Goal: Task Accomplishment & Management: Manage account settings

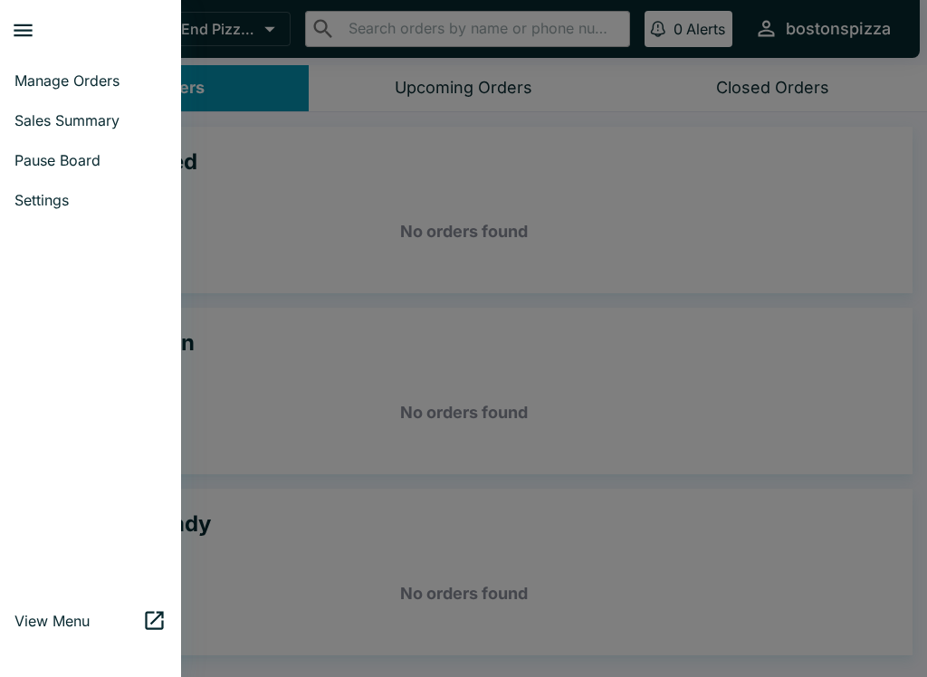
click at [300, 261] on div at bounding box center [463, 338] width 927 height 677
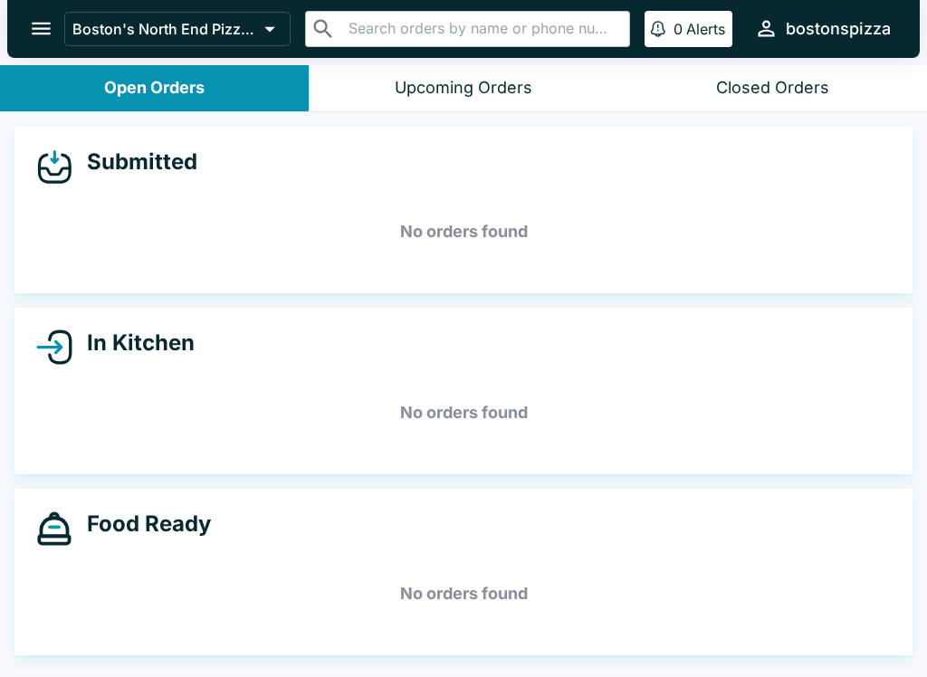
click at [800, 96] on div "Closed Orders" at bounding box center [772, 88] width 113 height 21
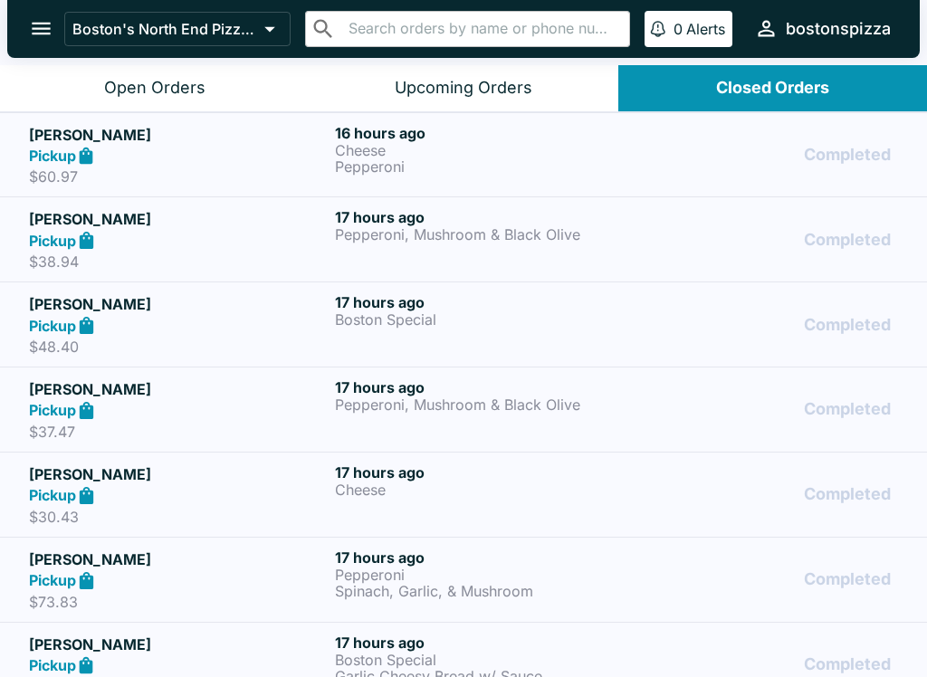
click at [129, 247] on div "Pickup" at bounding box center [178, 240] width 299 height 21
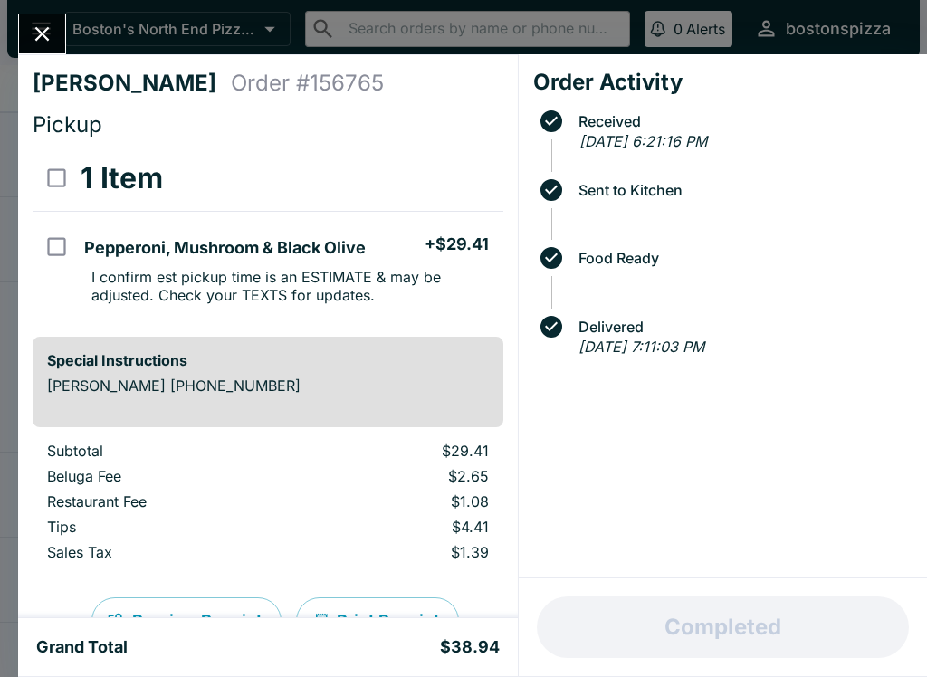
click at [43, 51] on button "Close" at bounding box center [42, 33] width 46 height 39
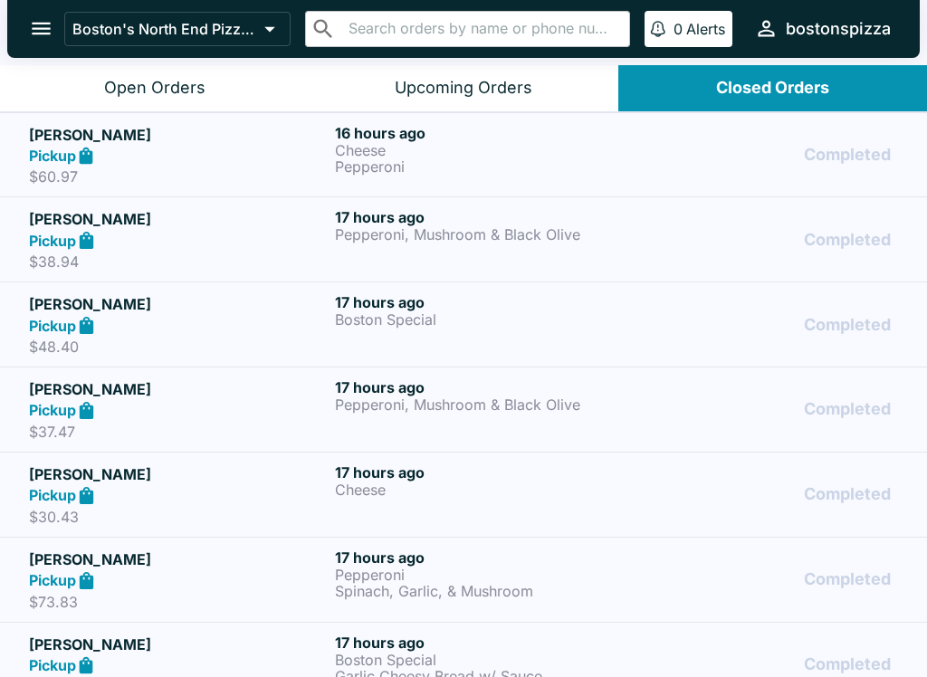
click at [97, 324] on icon at bounding box center [86, 325] width 21 height 21
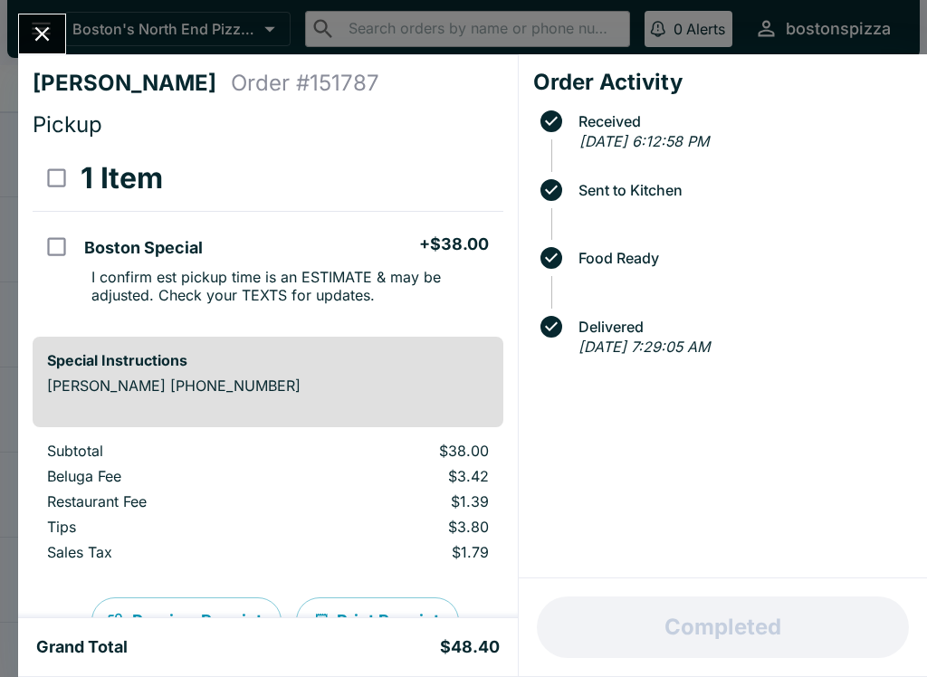
click at [42, 43] on icon "Close" at bounding box center [42, 34] width 24 height 24
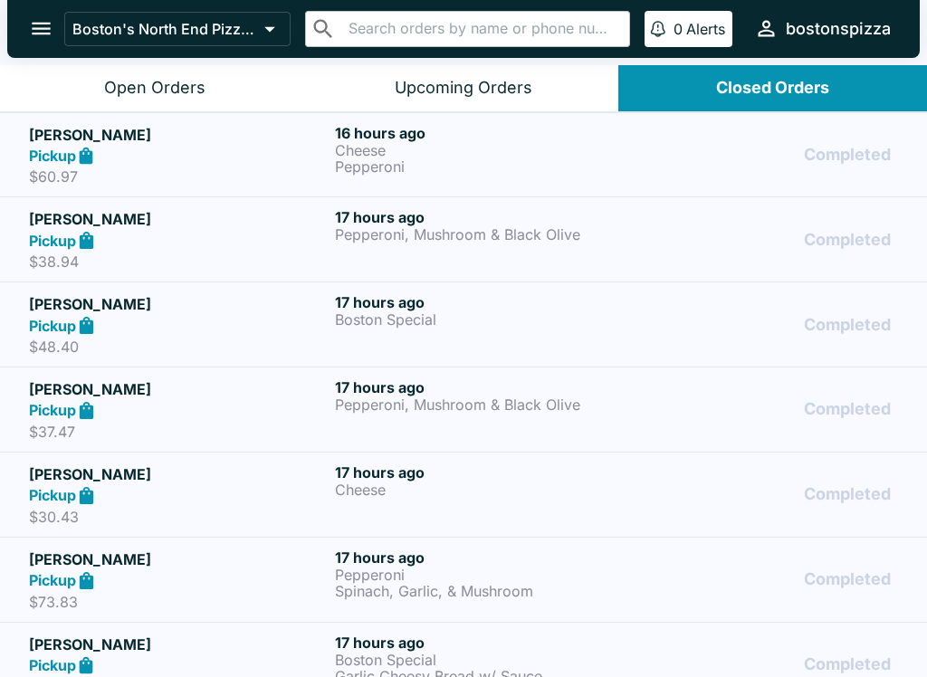
click at [158, 396] on h5 "[PERSON_NAME]" at bounding box center [178, 389] width 299 height 22
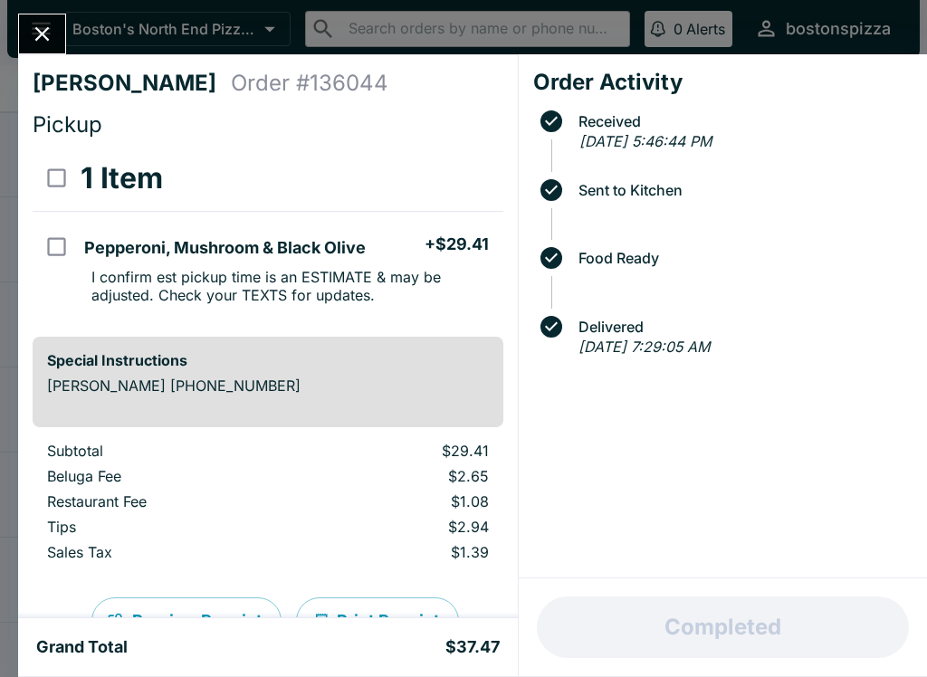
click at [54, 48] on button "Close" at bounding box center [42, 33] width 46 height 39
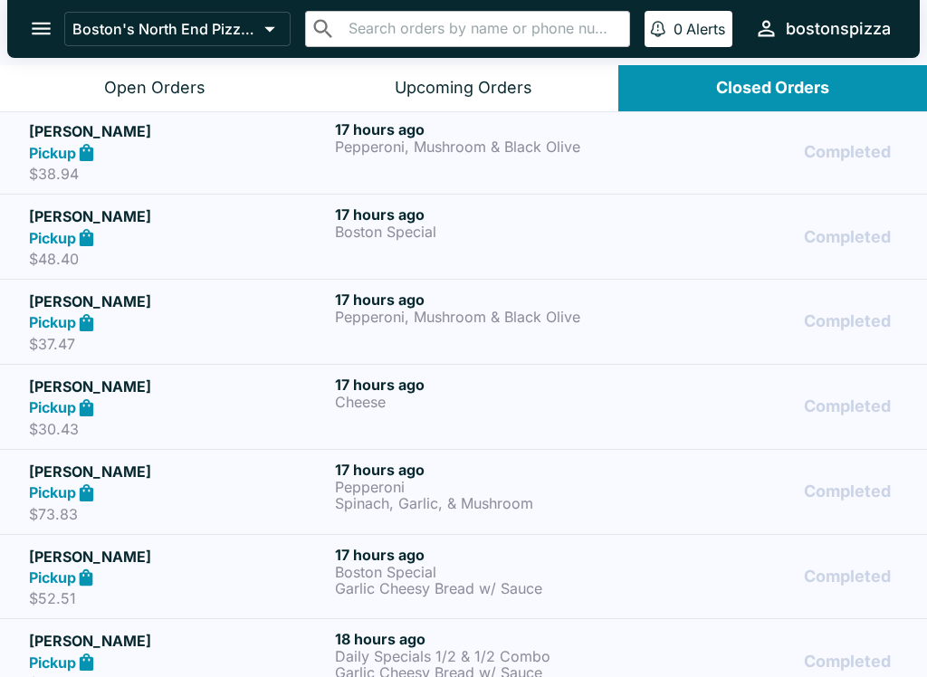
scroll to position [88, 0]
click at [159, 407] on div "Pickup" at bounding box center [178, 407] width 299 height 21
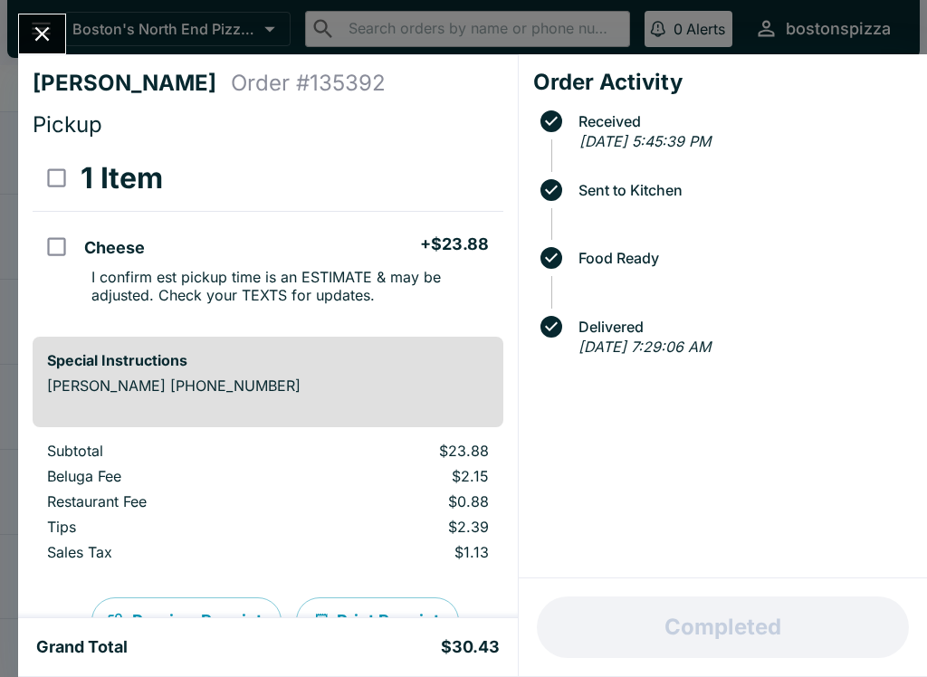
click at [45, 31] on icon "Close" at bounding box center [42, 34] width 14 height 14
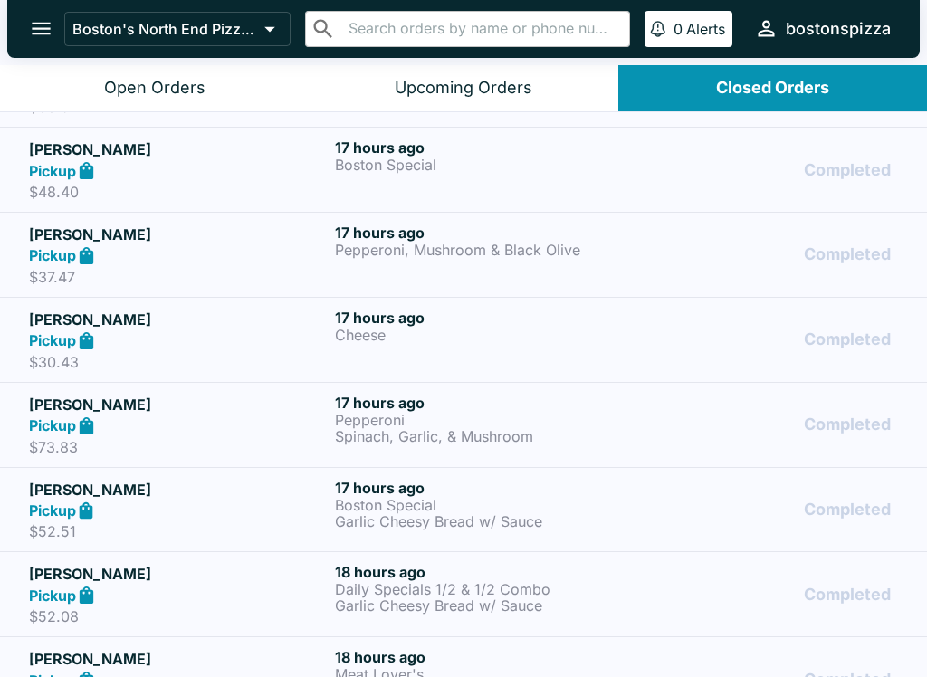
scroll to position [163, 0]
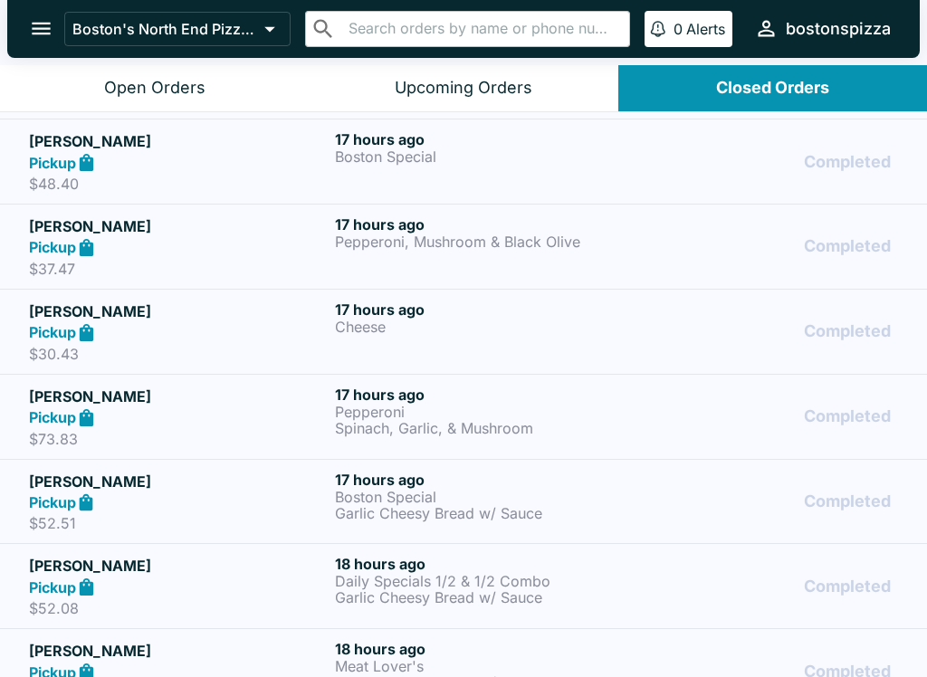
click at [130, 412] on div "Pickup" at bounding box center [178, 417] width 299 height 21
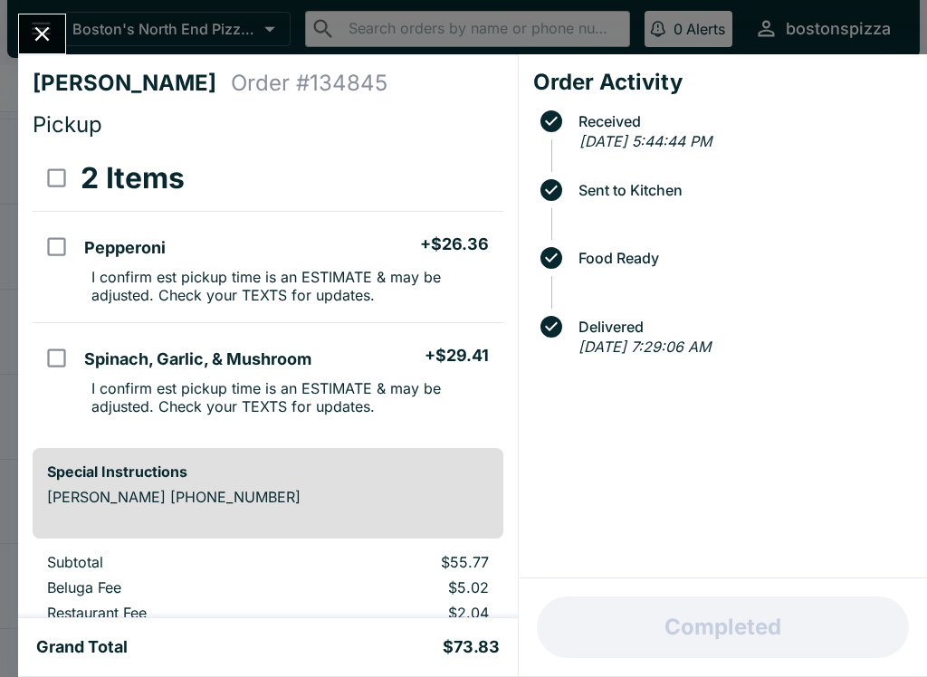
click at [54, 48] on button "Close" at bounding box center [42, 33] width 46 height 39
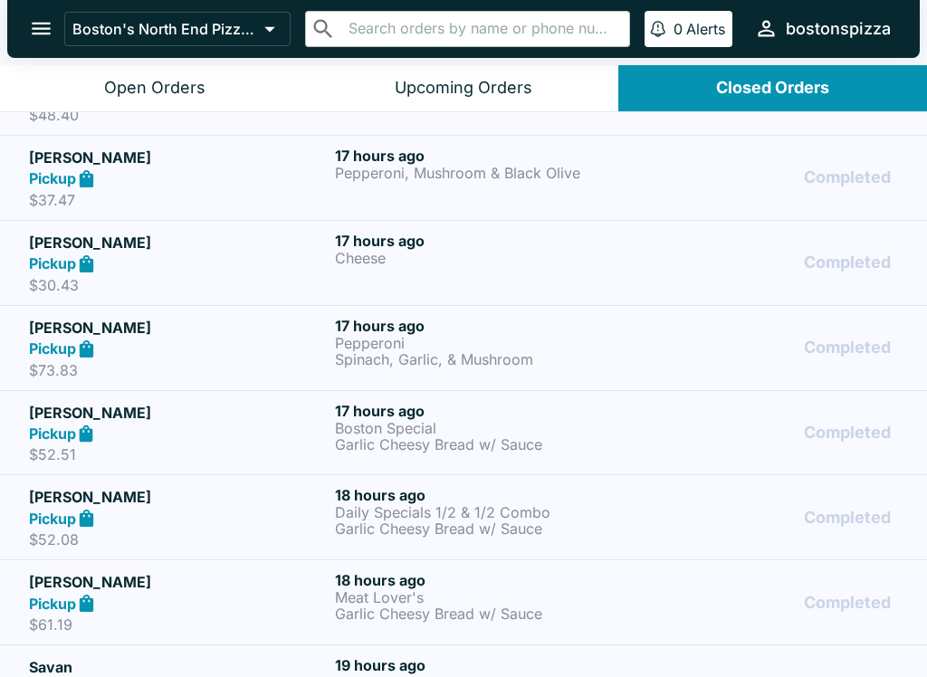
scroll to position [232, 0]
click at [409, 440] on p "Garlic Cheesy Bread w/ Sauce" at bounding box center [484, 444] width 299 height 16
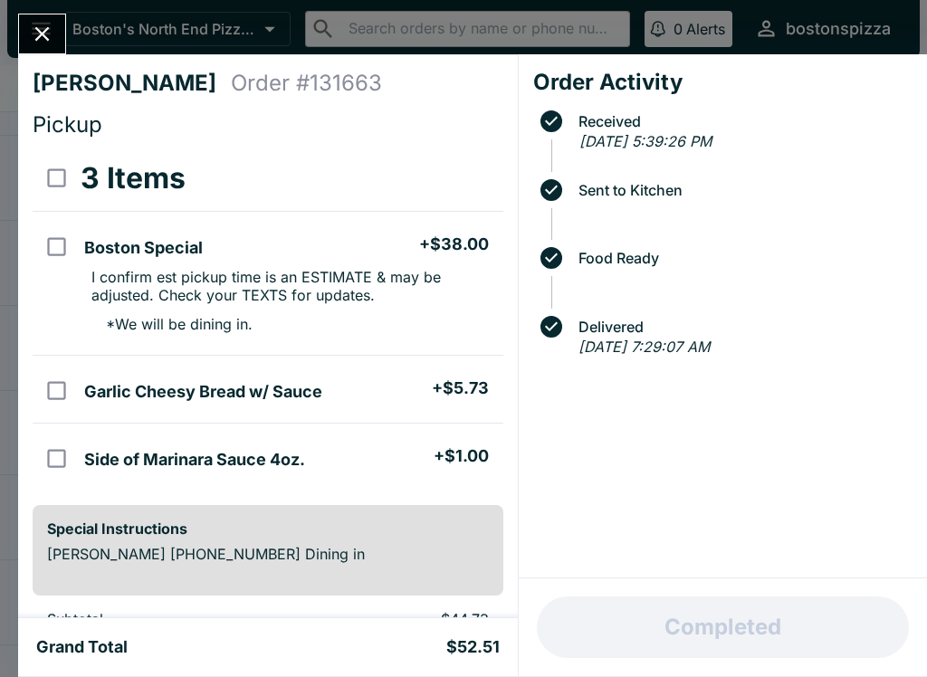
click at [33, 36] on icon "Close" at bounding box center [42, 34] width 24 height 24
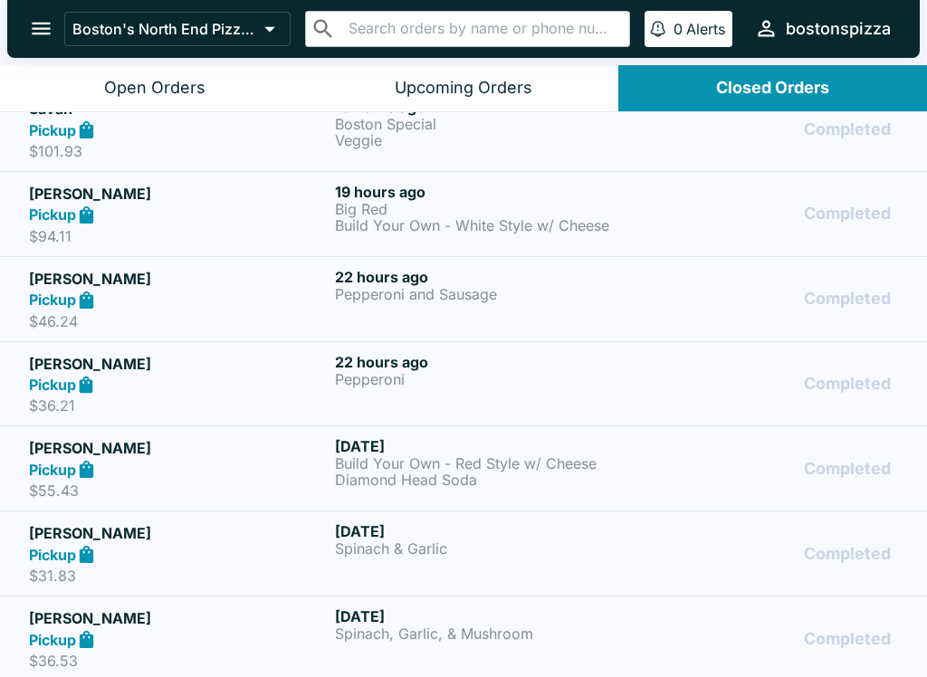
scroll to position [792, 0]
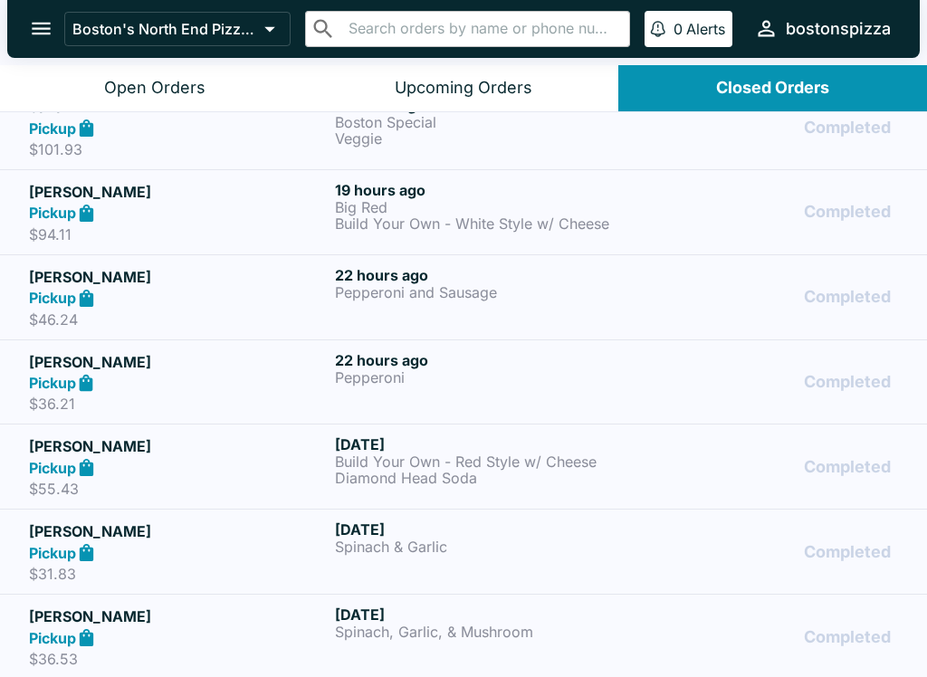
click at [468, 472] on p "Diamond Head Soda" at bounding box center [484, 478] width 299 height 16
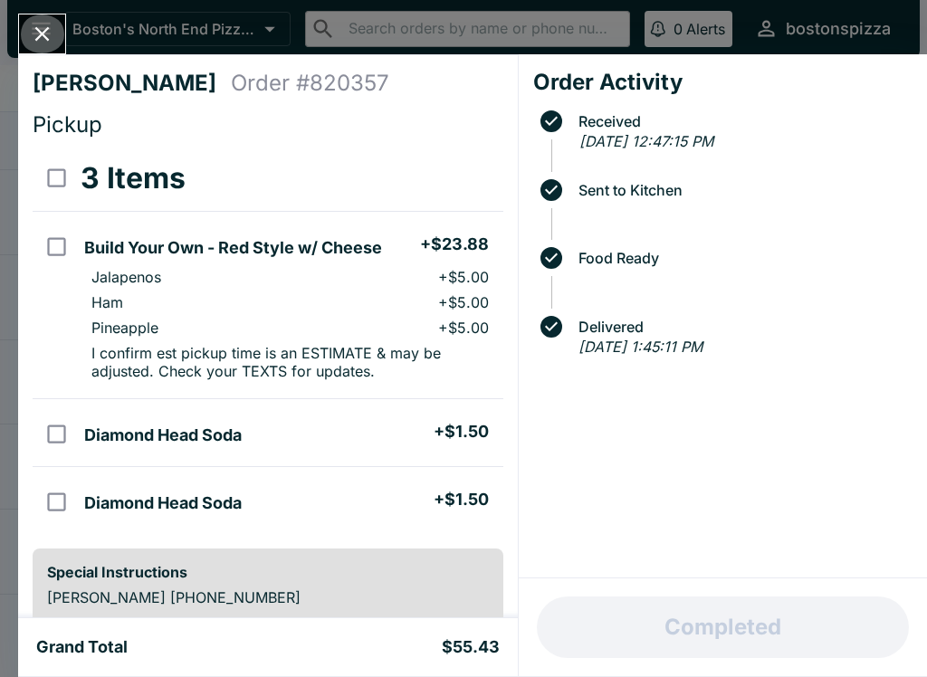
click at [46, 43] on icon "Close" at bounding box center [42, 34] width 24 height 24
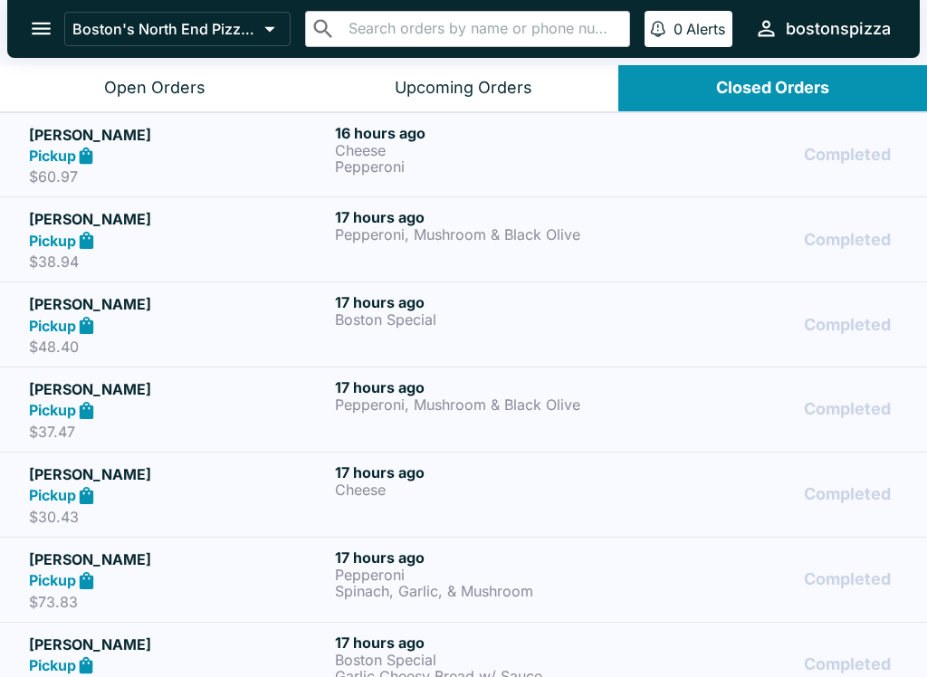
click at [440, 150] on p "Cheese" at bounding box center [484, 150] width 299 height 16
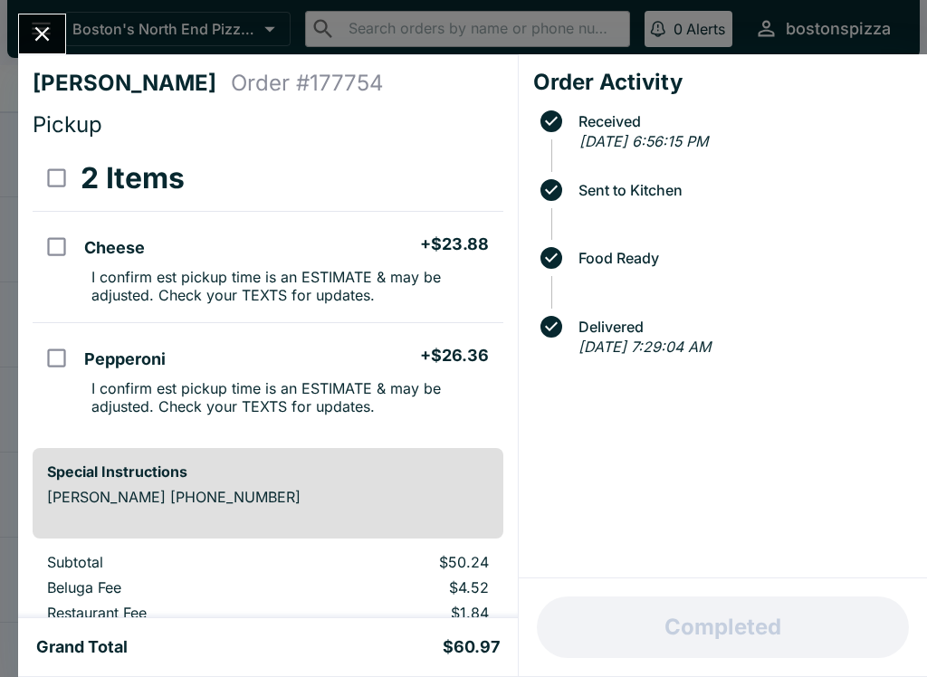
click at [52, 40] on icon "Close" at bounding box center [42, 34] width 24 height 24
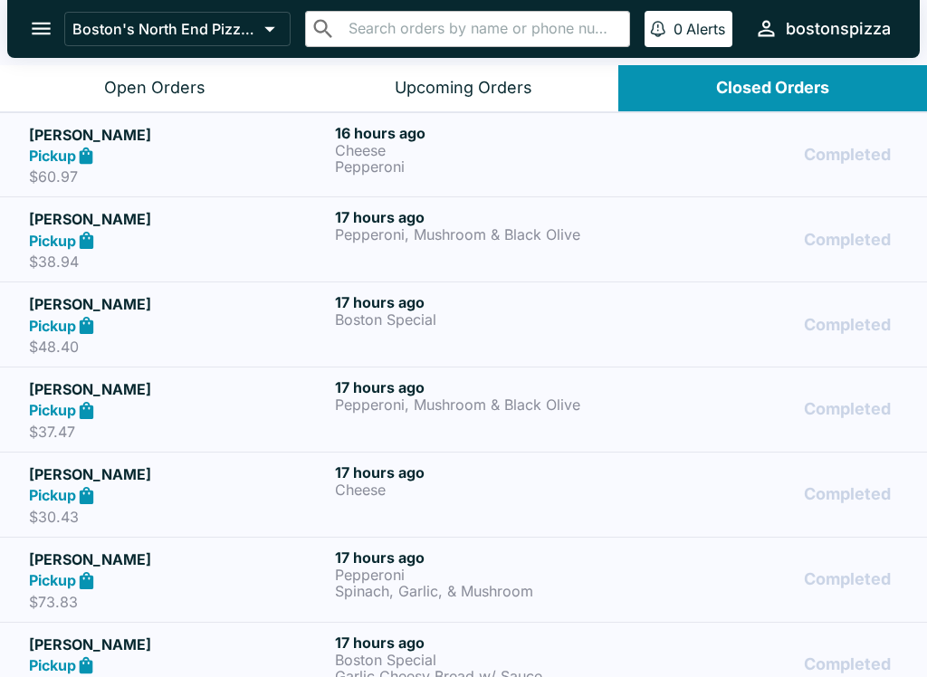
click at [420, 235] on p "Pepperoni, Mushroom & Black Olive" at bounding box center [484, 234] width 299 height 16
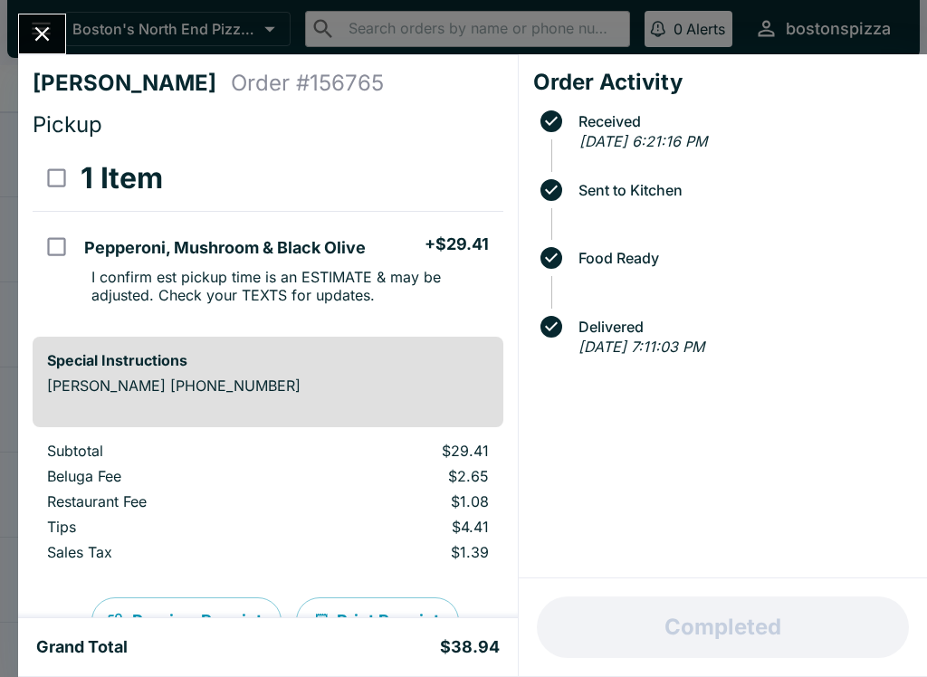
click at [53, 38] on icon "Close" at bounding box center [42, 34] width 24 height 24
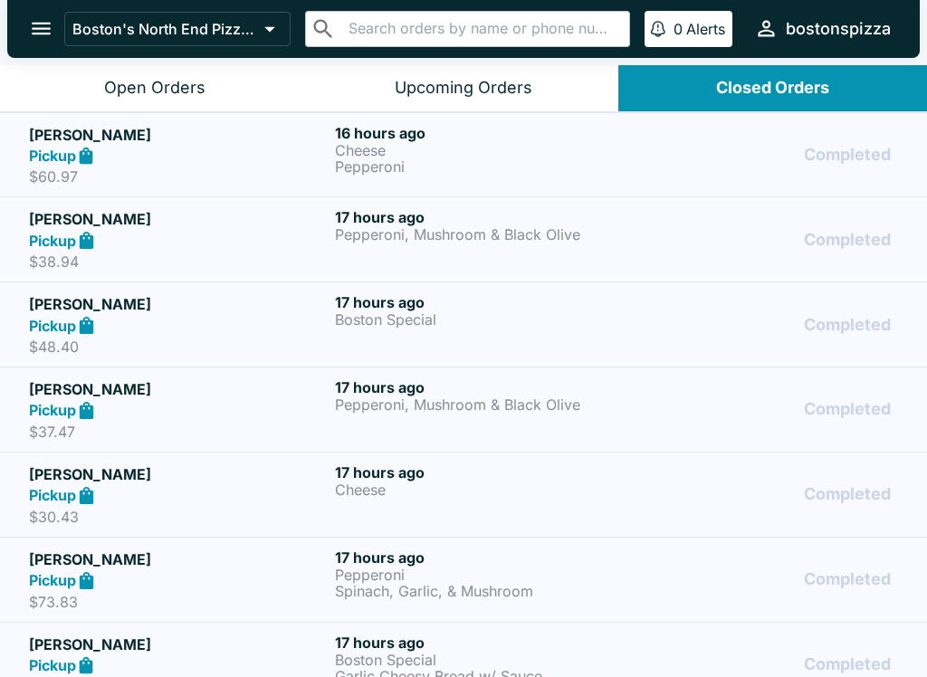
click at [428, 331] on div "17 hours ago Boston Special" at bounding box center [484, 324] width 299 height 62
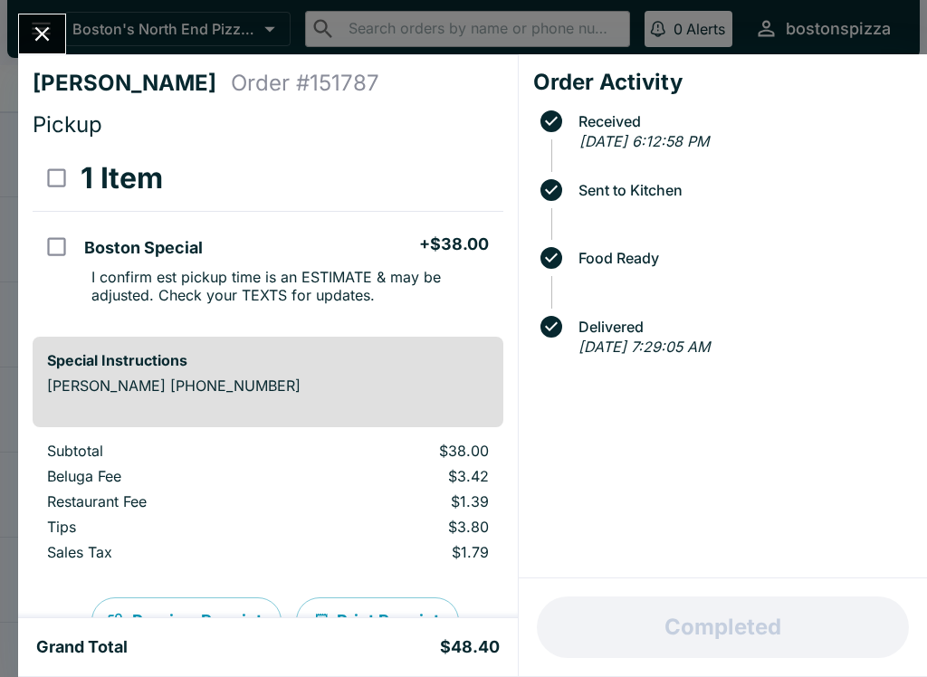
click at [44, 43] on icon "Close" at bounding box center [42, 34] width 24 height 24
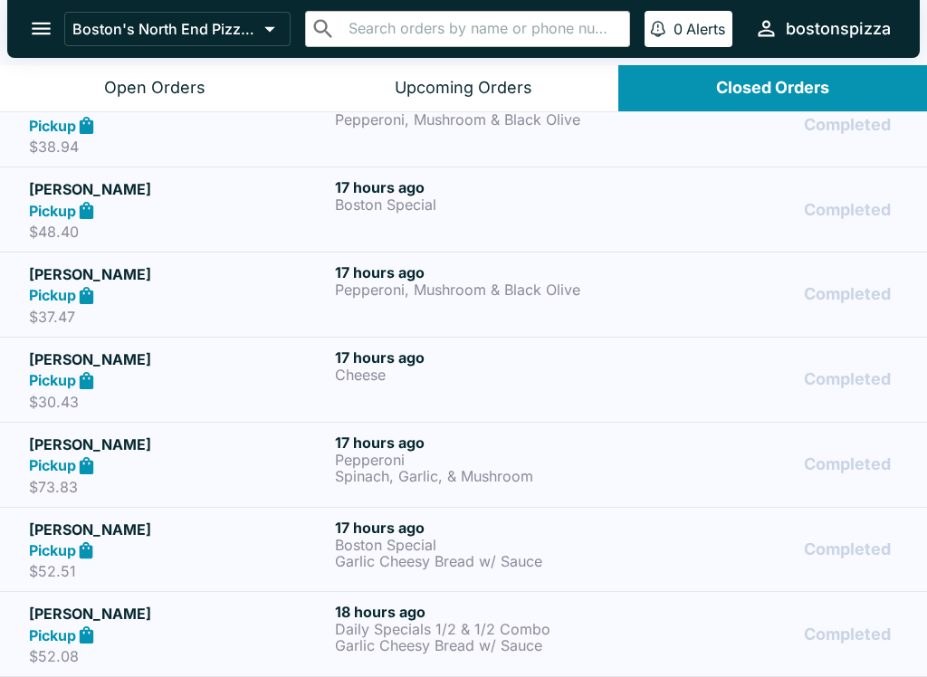
scroll to position [111, 0]
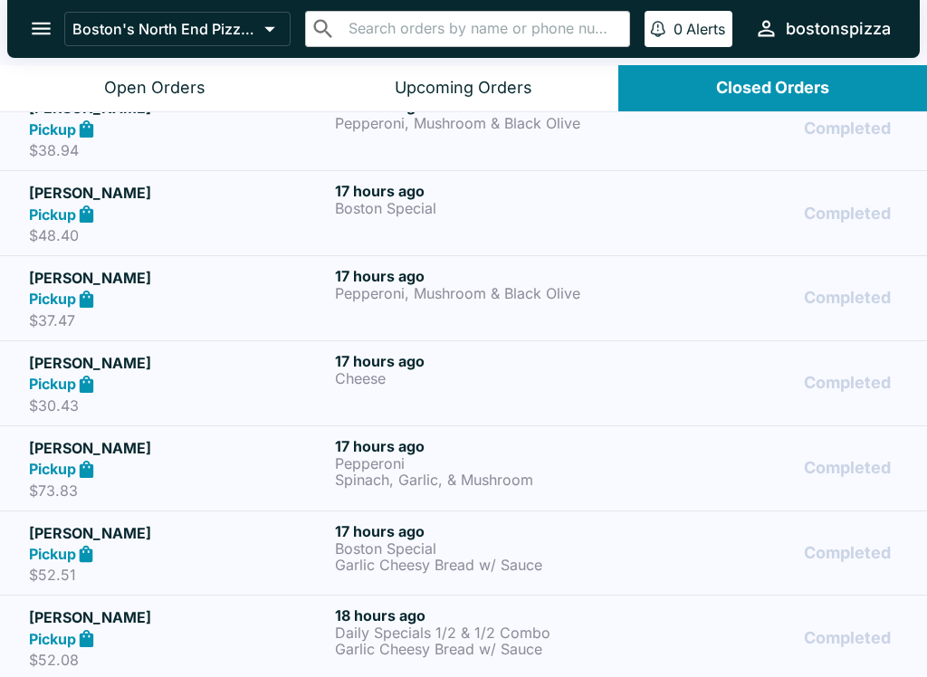
click at [453, 292] on p "Pepperoni, Mushroom & Black Olive" at bounding box center [484, 293] width 299 height 16
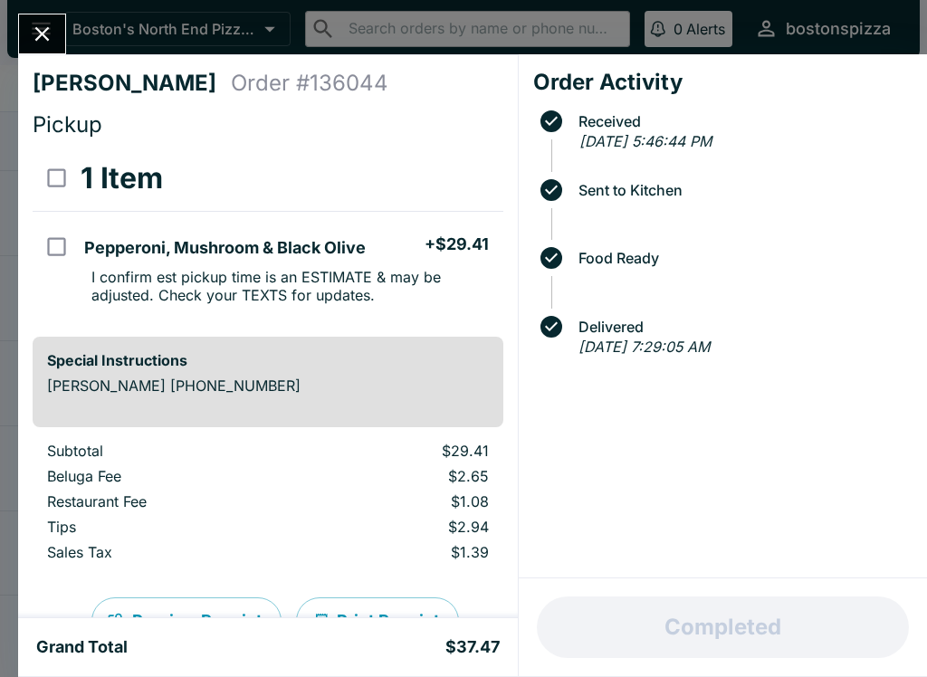
click at [50, 32] on icon "Close" at bounding box center [42, 34] width 24 height 24
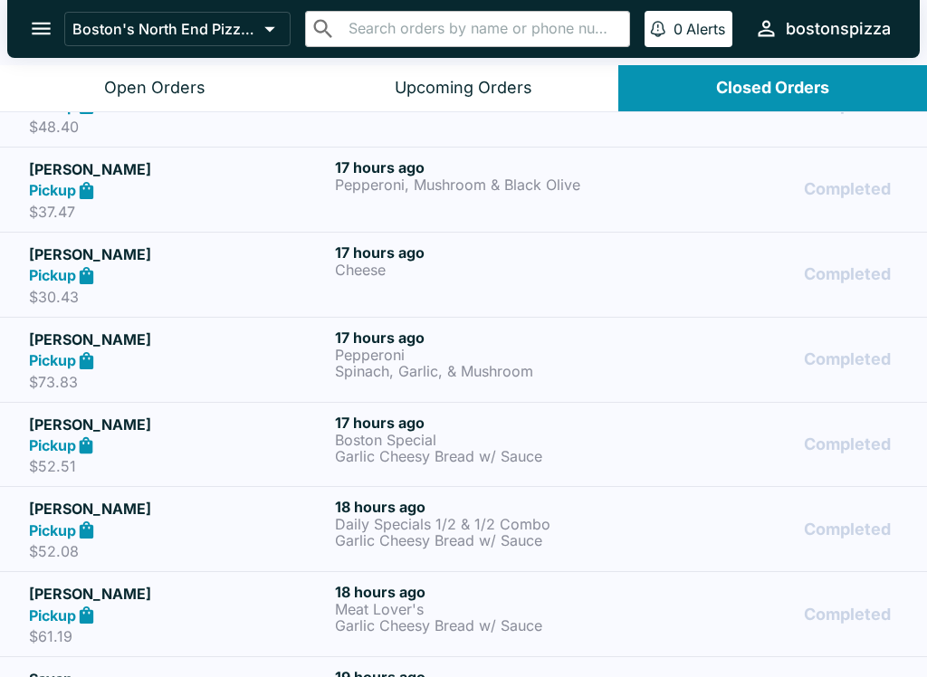
scroll to position [219, 0]
click at [453, 361] on p "Pepperoni" at bounding box center [484, 356] width 299 height 16
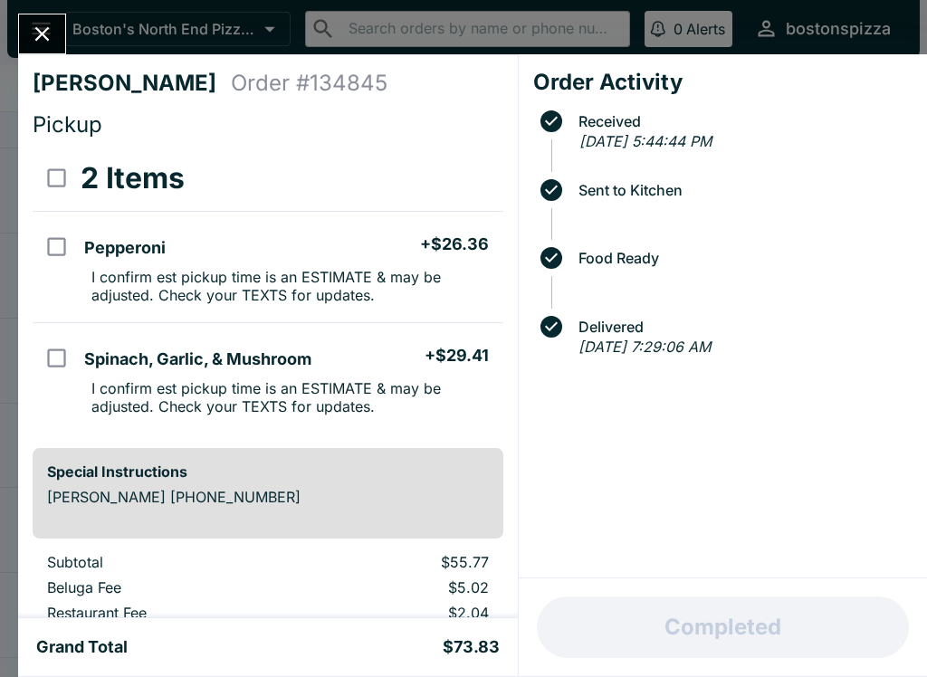
click at [57, 39] on button "Close" at bounding box center [42, 33] width 46 height 39
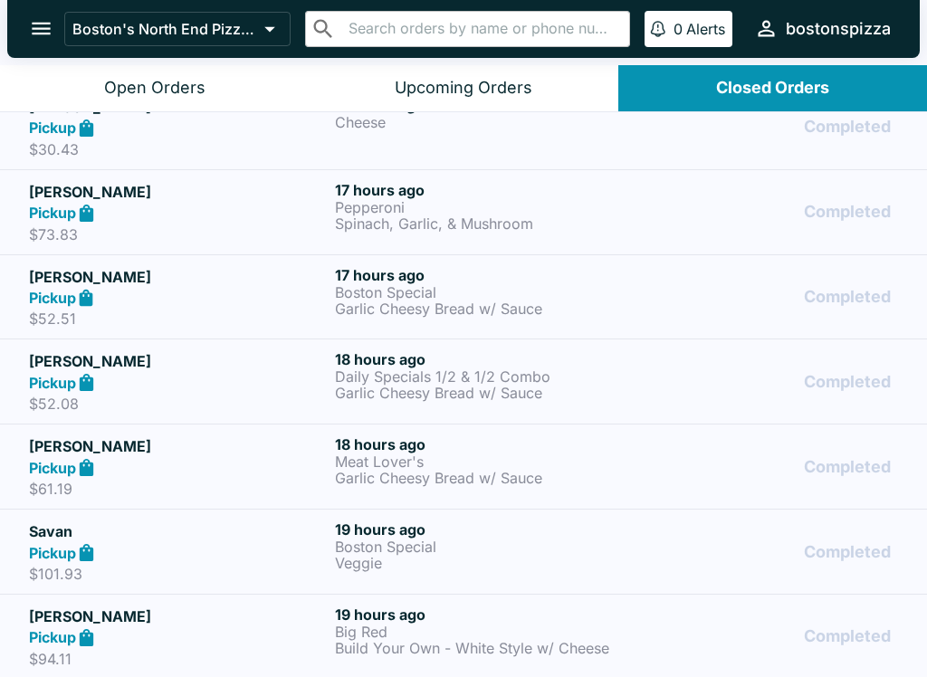
scroll to position [368, 0]
click at [422, 295] on p "Boston Special" at bounding box center [484, 292] width 299 height 16
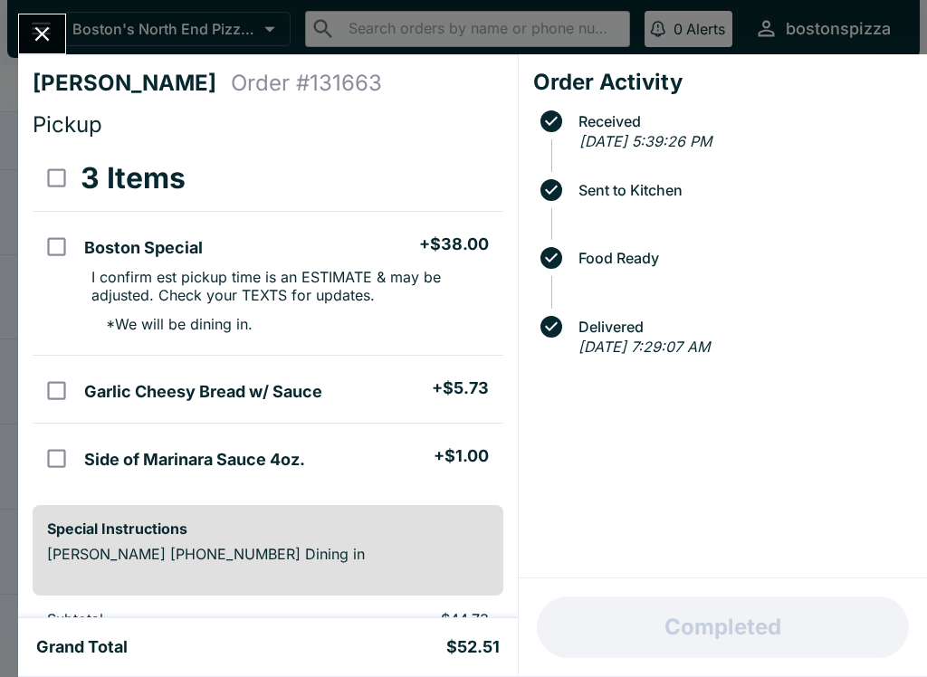
click at [54, 46] on icon "Close" at bounding box center [42, 34] width 24 height 24
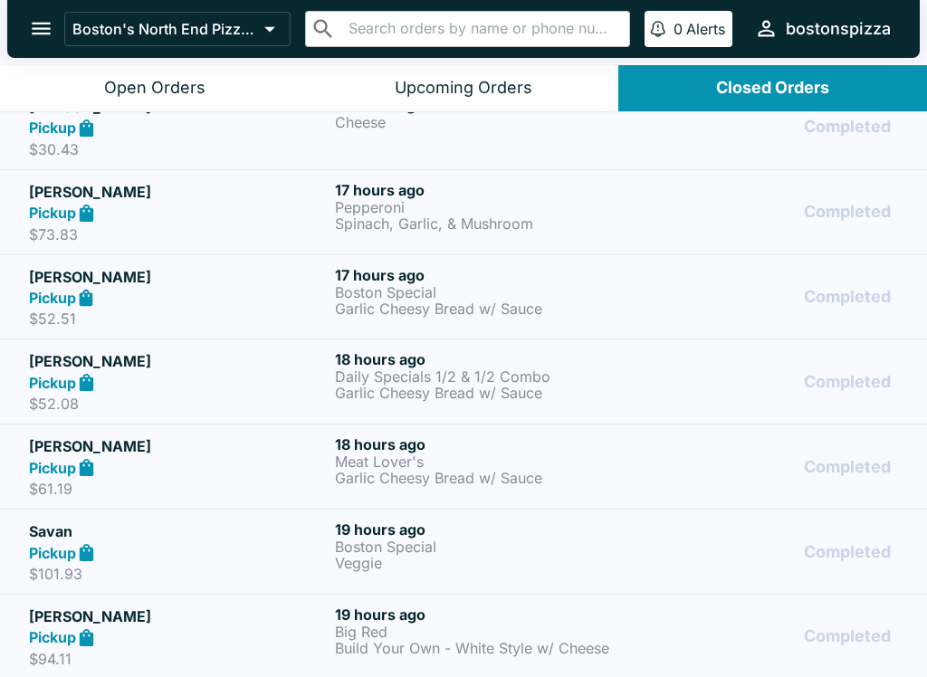
click at [277, 462] on div "Pickup" at bounding box center [178, 467] width 299 height 21
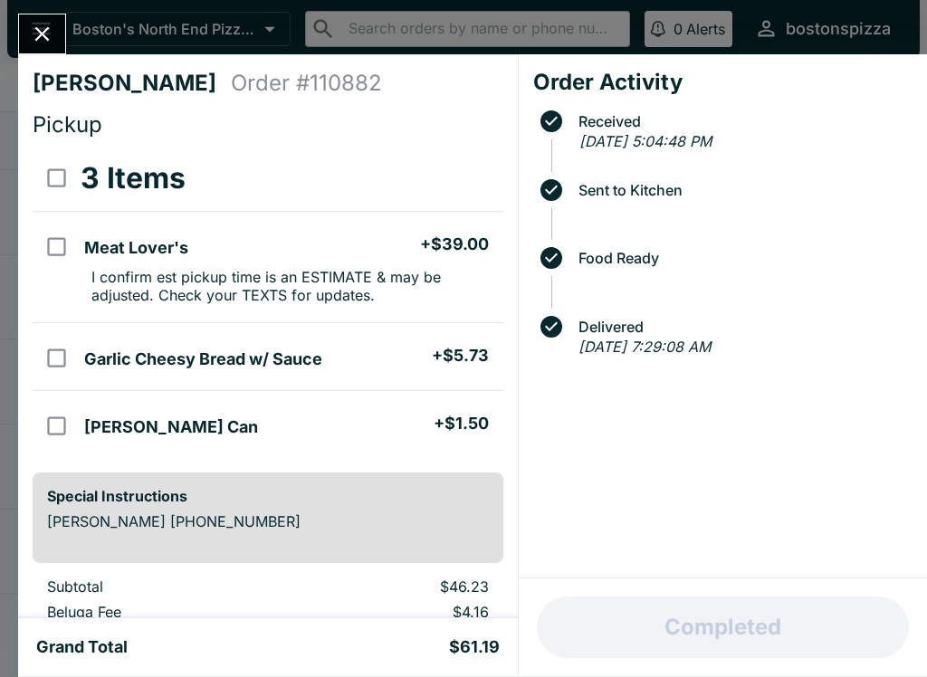
click at [48, 50] on button "Close" at bounding box center [42, 33] width 46 height 39
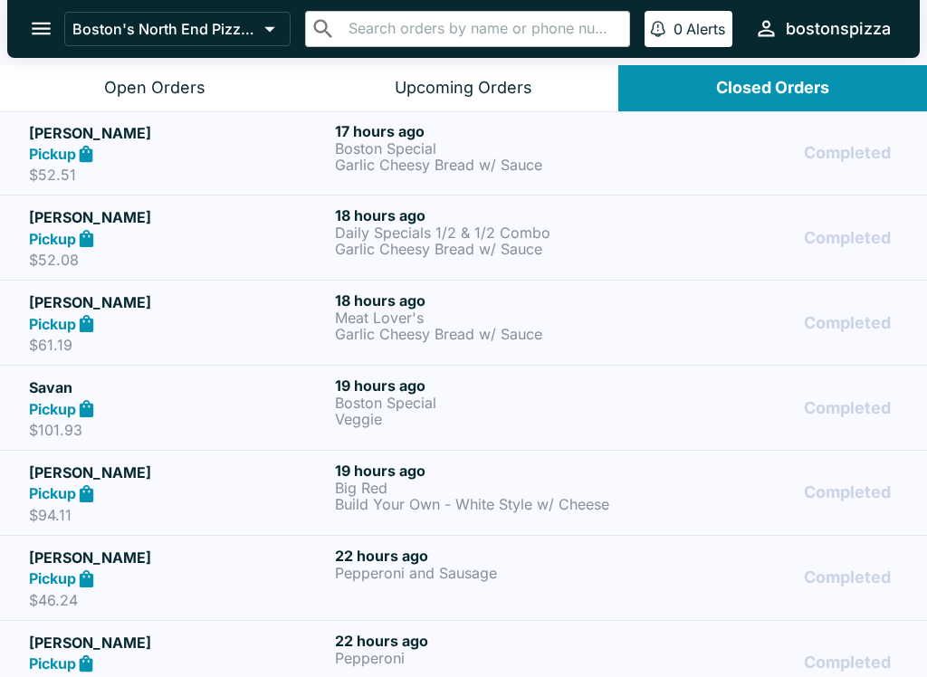
scroll to position [512, 0]
click at [398, 408] on p "Boston Special" at bounding box center [484, 403] width 299 height 16
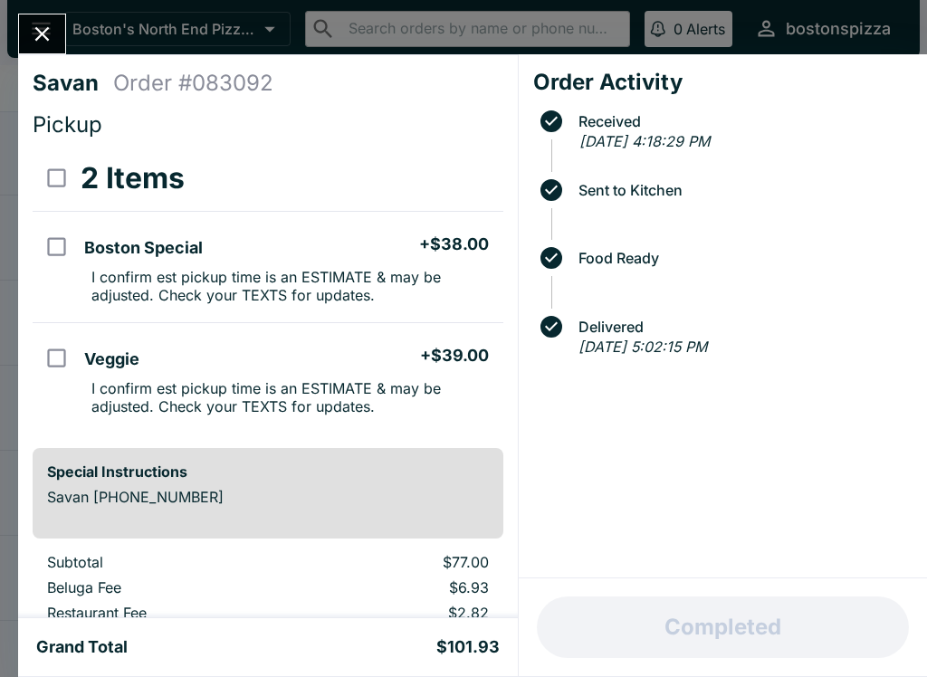
click at [43, 38] on icon "Close" at bounding box center [42, 34] width 24 height 24
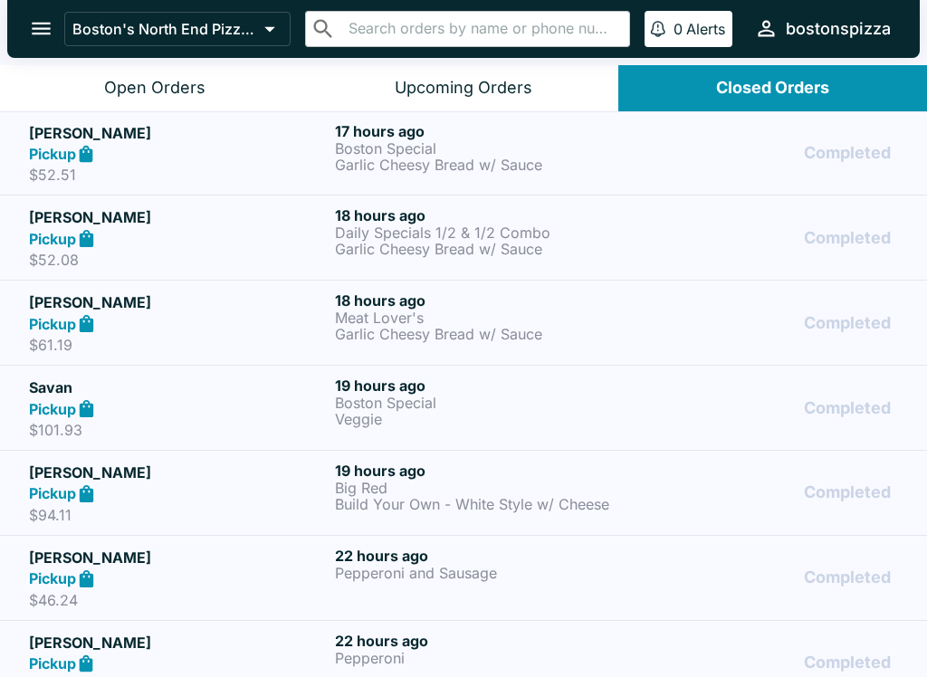
click at [481, 497] on p "Build Your Own - White Style w/ Cheese" at bounding box center [484, 504] width 299 height 16
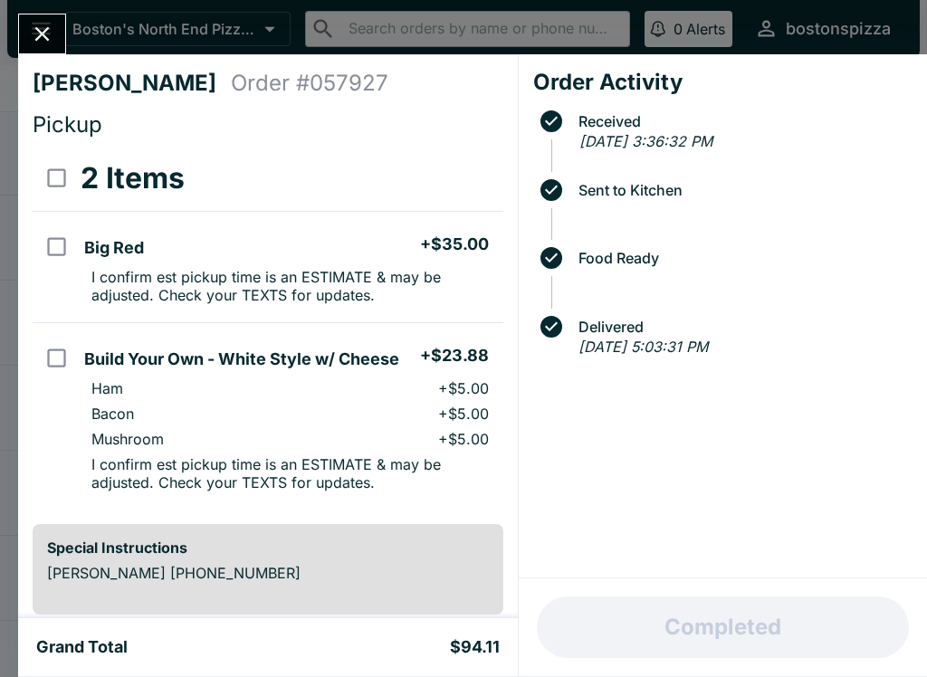
click at [53, 48] on button "Close" at bounding box center [42, 33] width 46 height 39
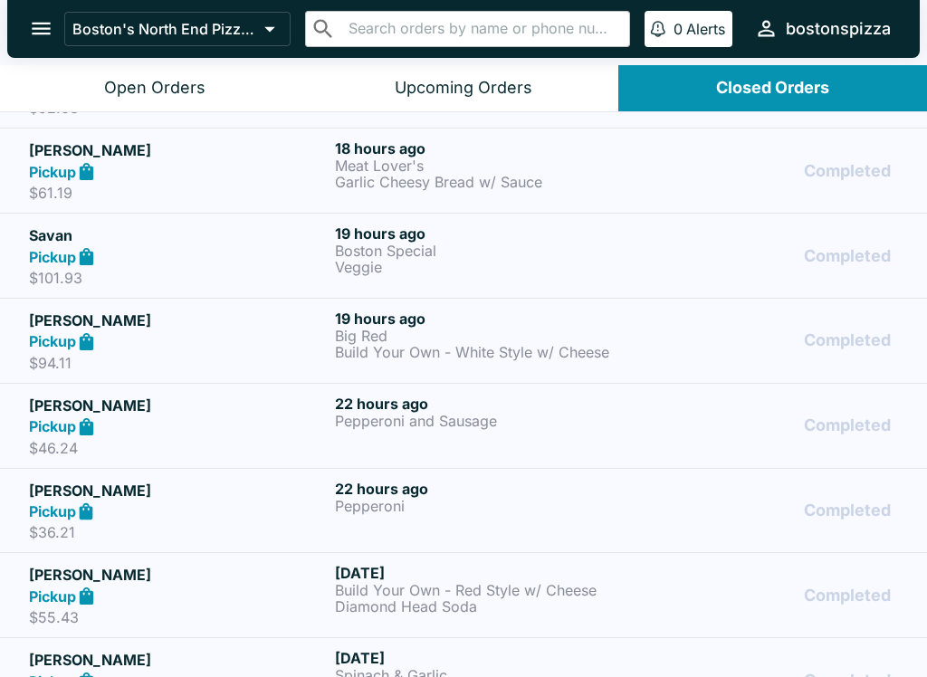
scroll to position [660, 0]
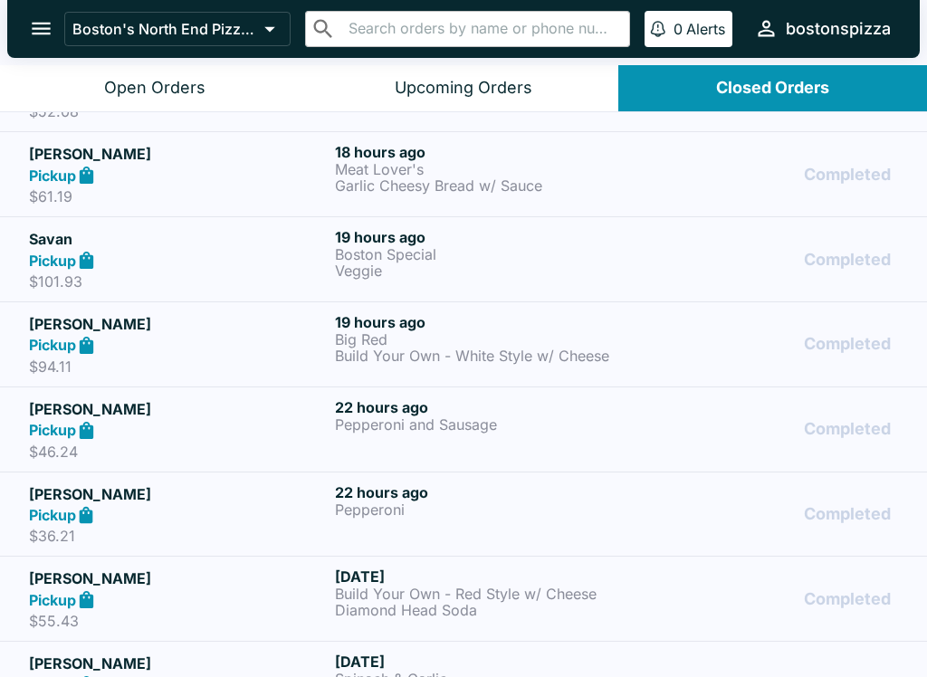
click at [383, 414] on h6 "22 hours ago" at bounding box center [484, 407] width 299 height 18
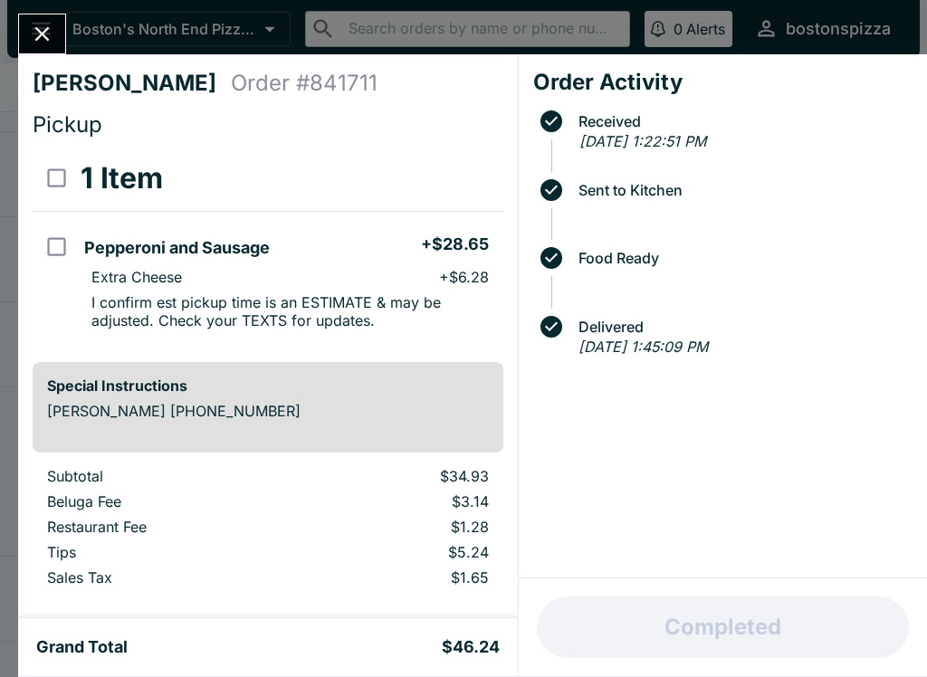
click at [54, 43] on icon "Close" at bounding box center [42, 34] width 24 height 24
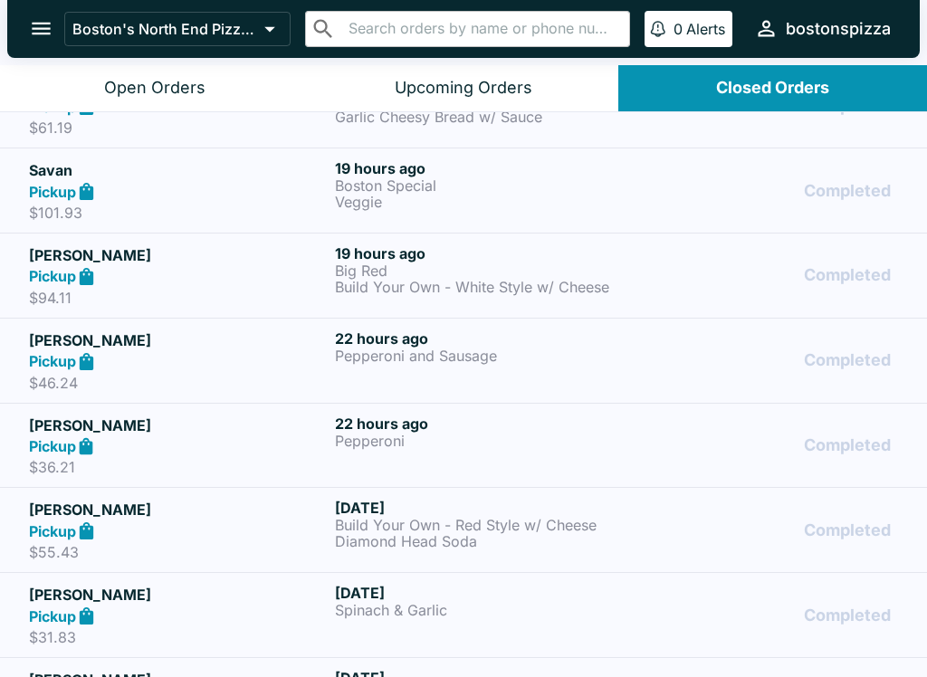
scroll to position [724, 0]
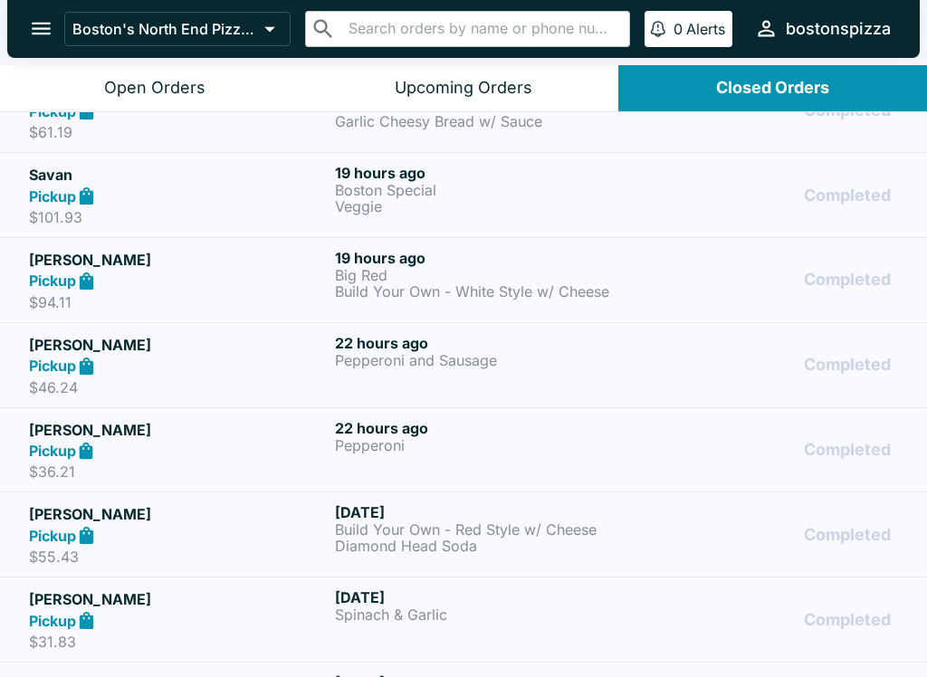
click at [428, 433] on h6 "22 hours ago" at bounding box center [484, 428] width 299 height 18
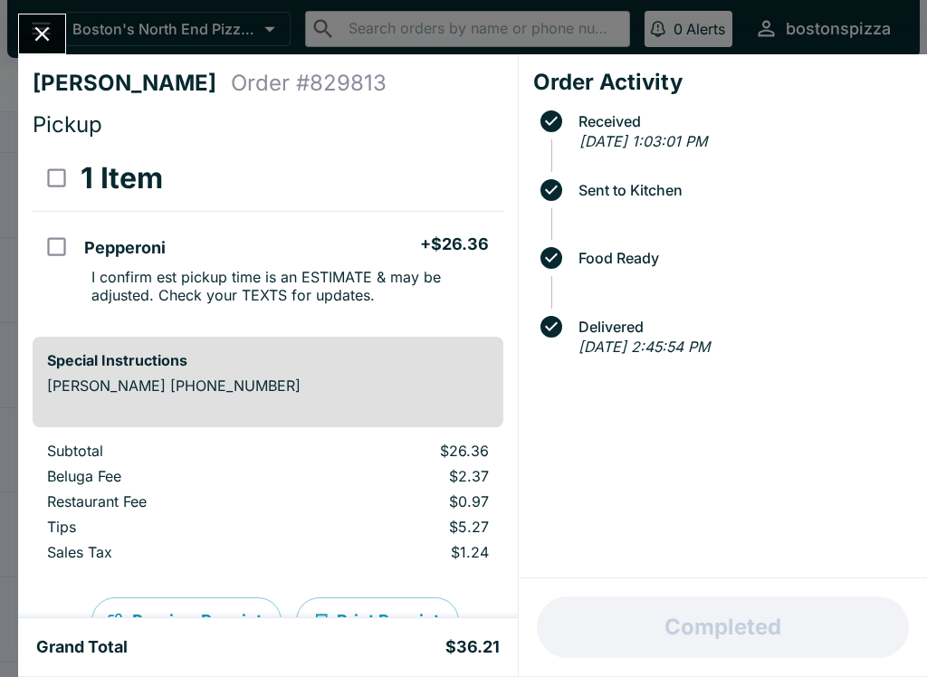
click at [56, 24] on button "Close" at bounding box center [42, 33] width 46 height 39
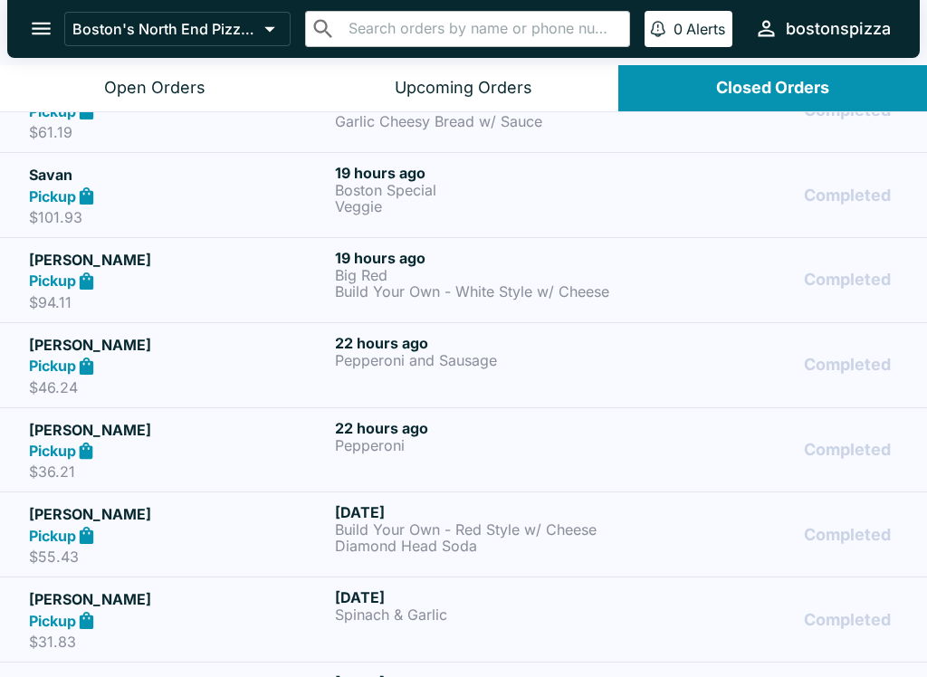
click at [451, 532] on p "Build Your Own - Red Style w/ Cheese" at bounding box center [484, 530] width 299 height 16
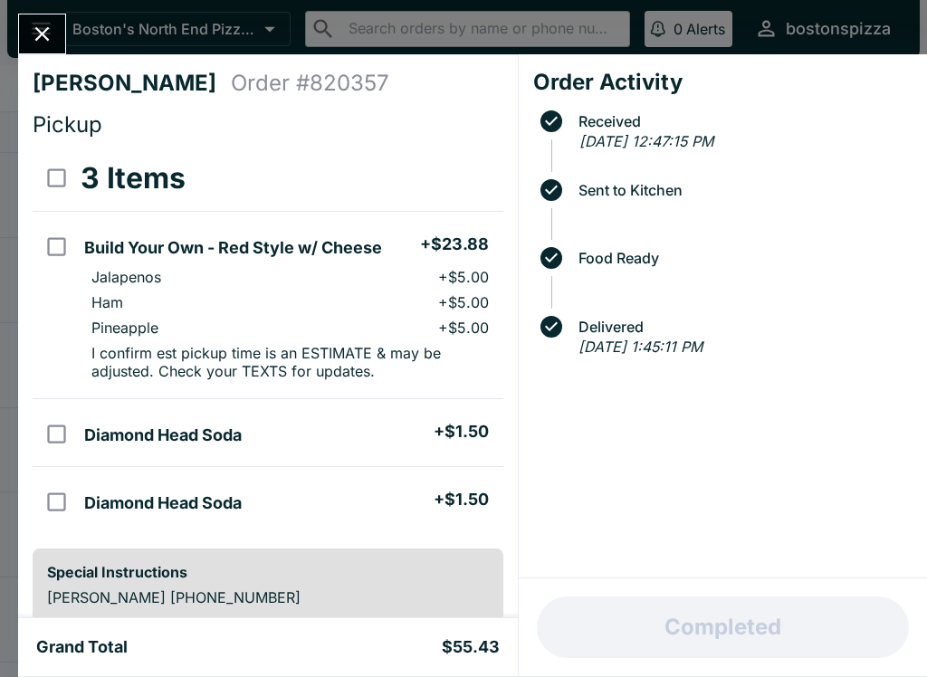
click at [39, 33] on icon "Close" at bounding box center [42, 34] width 24 height 24
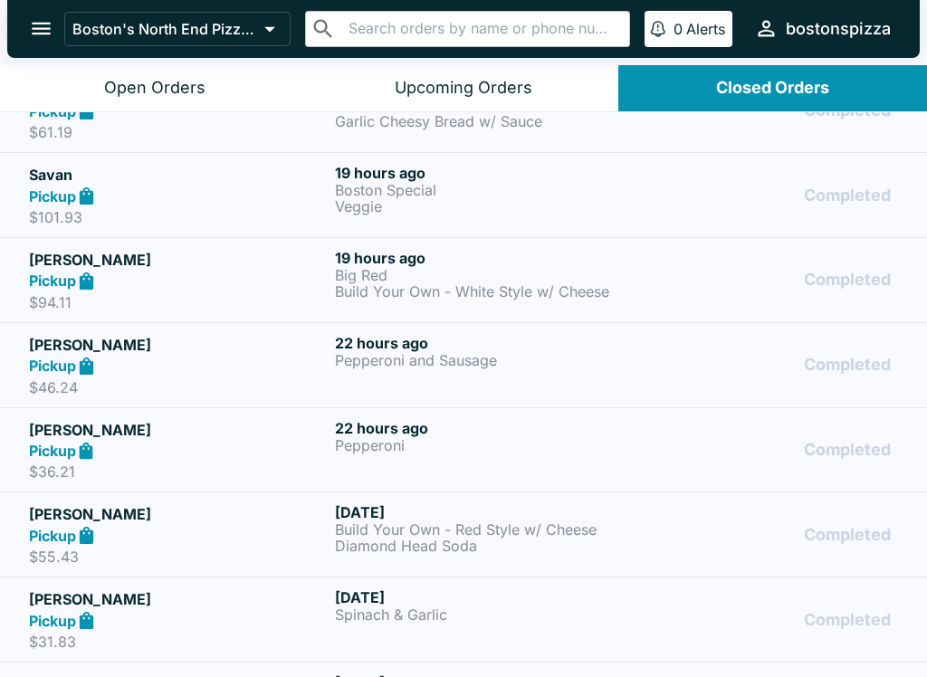
click at [210, 74] on button "Open Orders" at bounding box center [154, 88] width 309 height 46
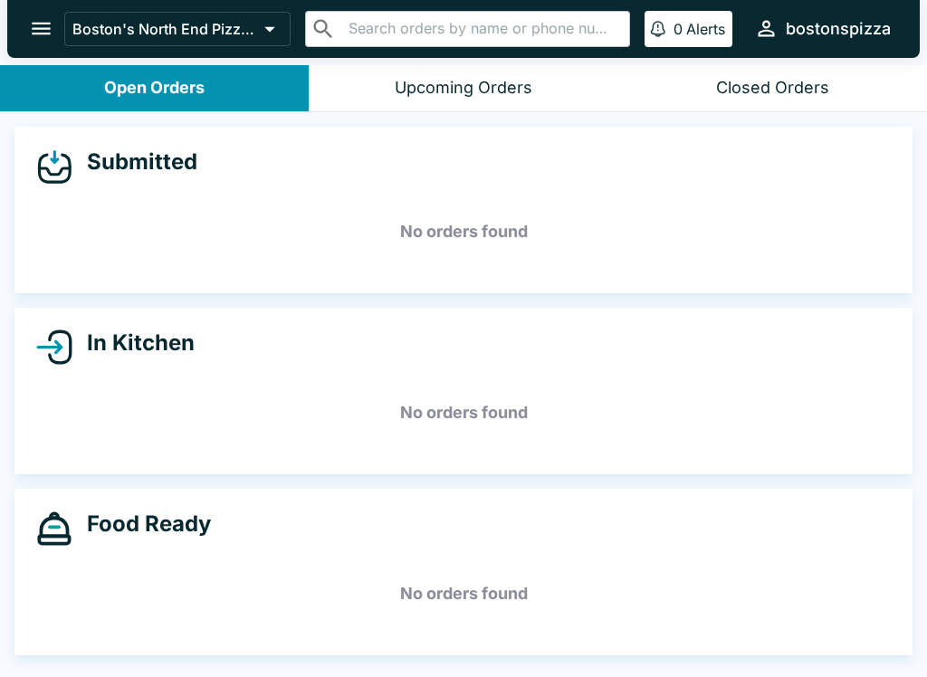
click at [784, 103] on button "Closed Orders" at bounding box center [772, 88] width 309 height 46
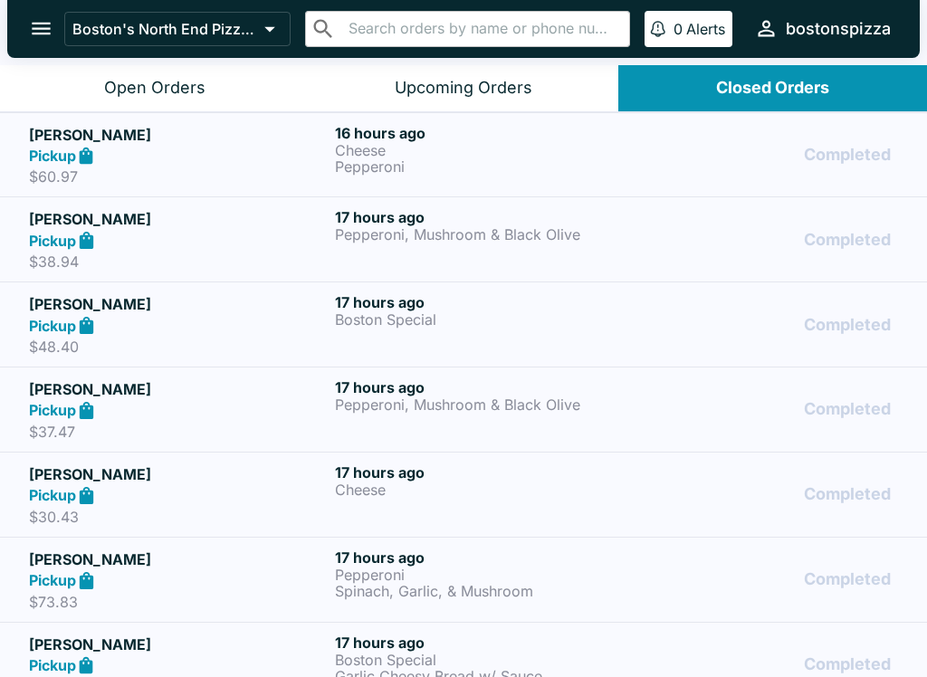
click at [454, 397] on p "Pepperoni, Mushroom & Black Olive" at bounding box center [484, 405] width 299 height 16
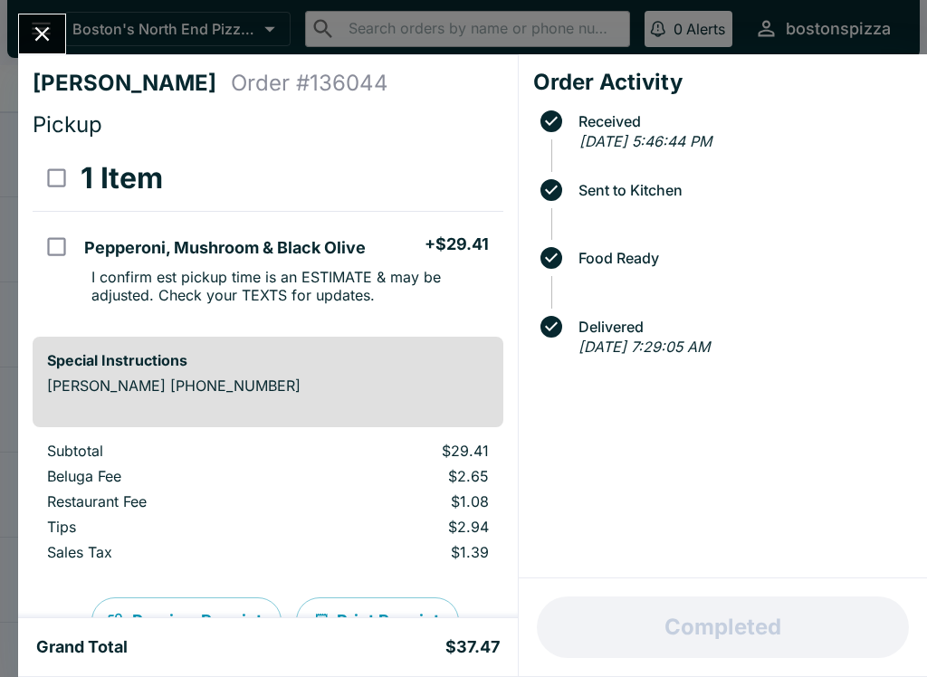
click at [32, 32] on icon "Close" at bounding box center [42, 34] width 24 height 24
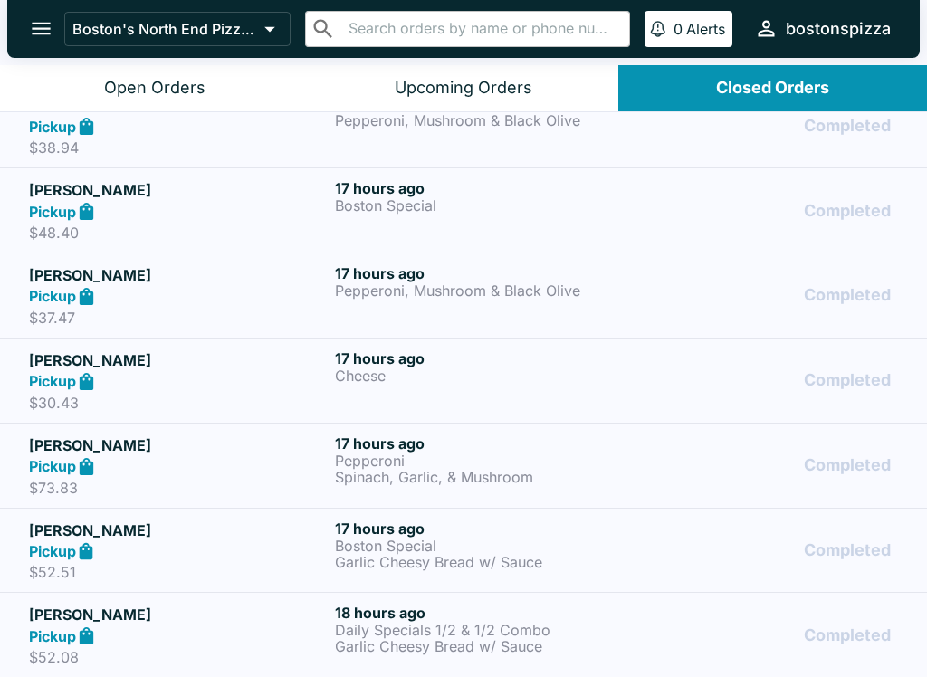
scroll to position [198, 0]
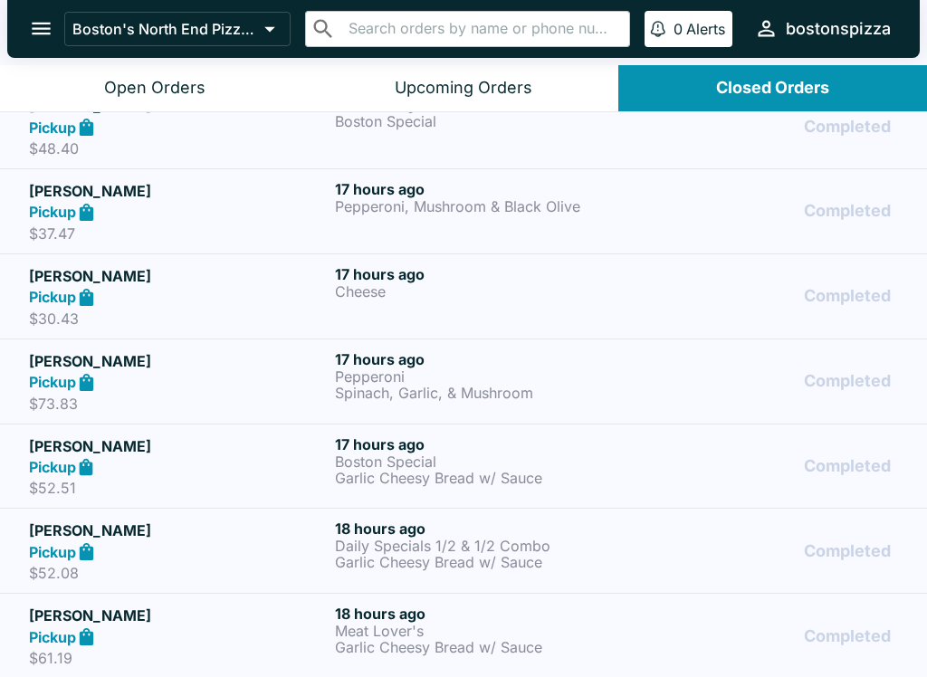
click at [427, 550] on p "Daily Specials 1/2 & 1/2 Combo" at bounding box center [484, 546] width 299 height 16
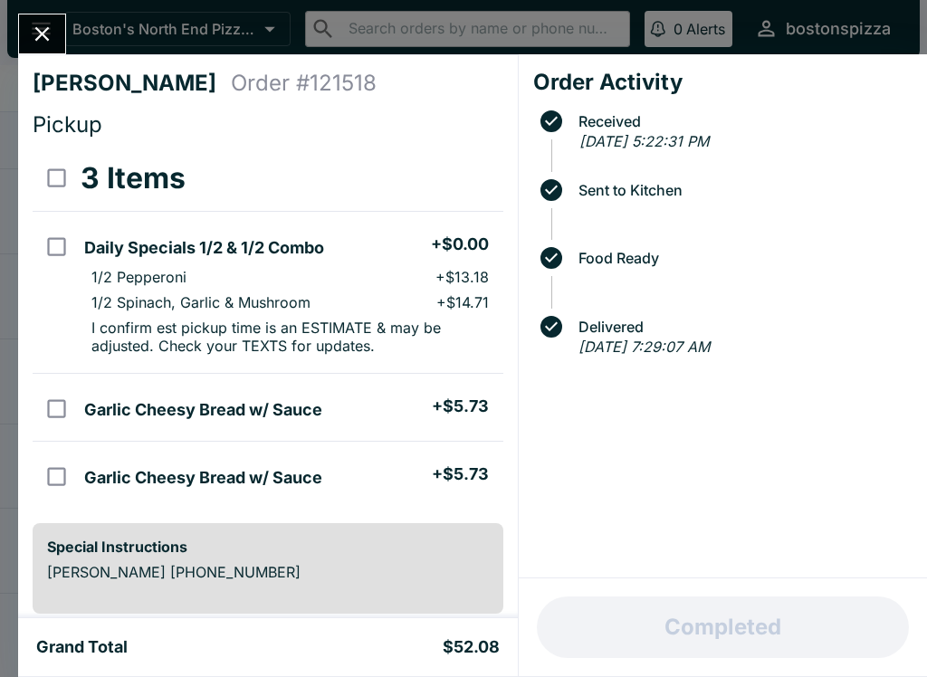
click at [59, 177] on input "select all" at bounding box center [56, 178] width 41 height 41
checkbox input "true"
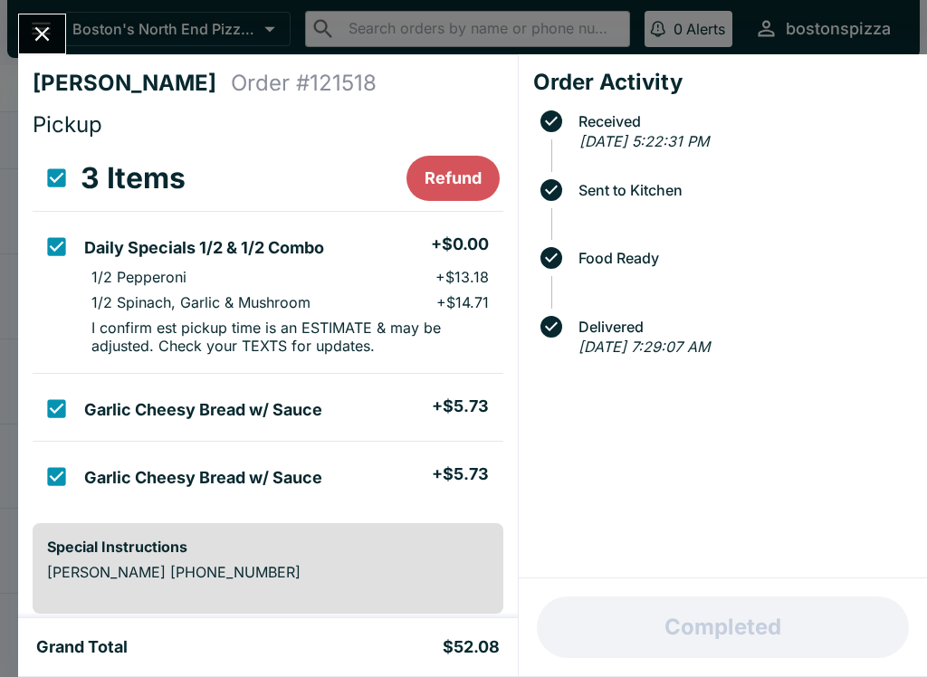
click at [61, 174] on input "select all" at bounding box center [56, 178] width 41 height 41
checkbox input "false"
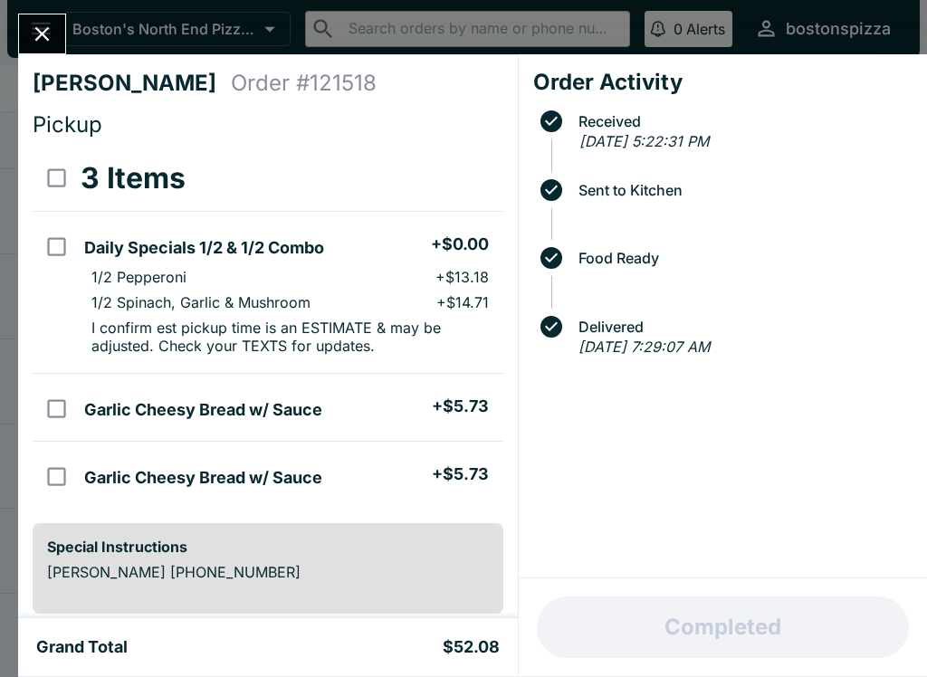
click at [67, 240] on input "orders table" at bounding box center [56, 246] width 41 height 41
click at [464, 179] on button "Refund" at bounding box center [453, 178] width 93 height 45
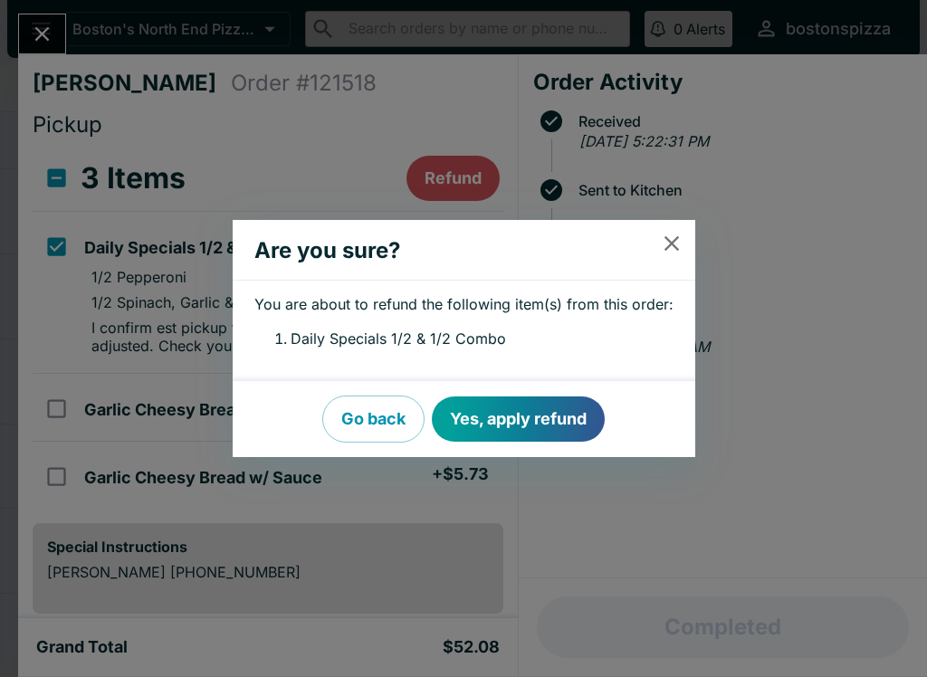
click at [547, 436] on button "Yes, apply refund" at bounding box center [518, 419] width 173 height 45
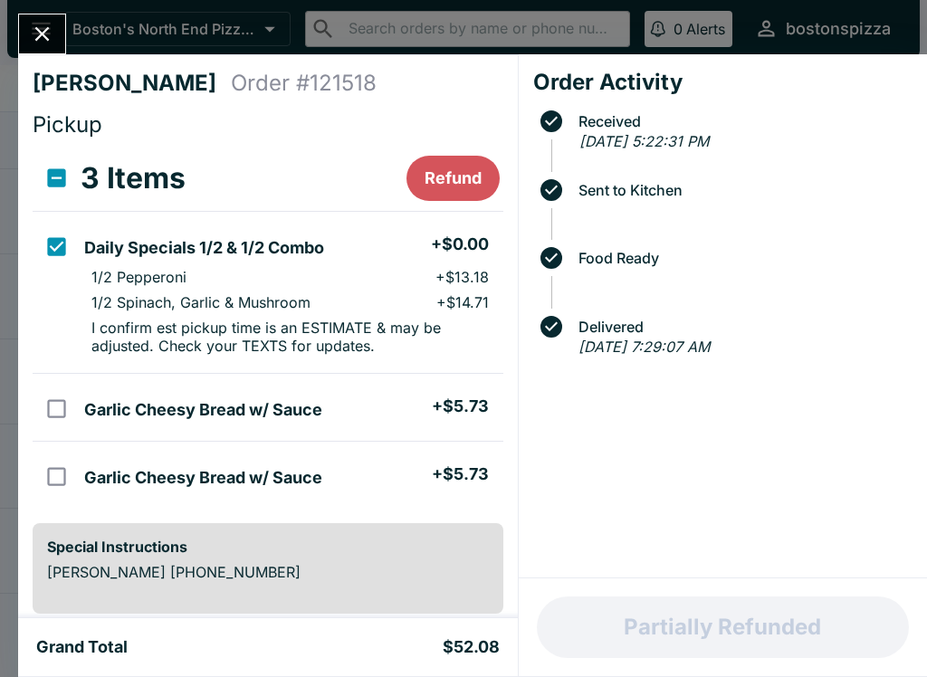
checkbox input "false"
